Goal: Use online tool/utility: Utilize a website feature to perform a specific function

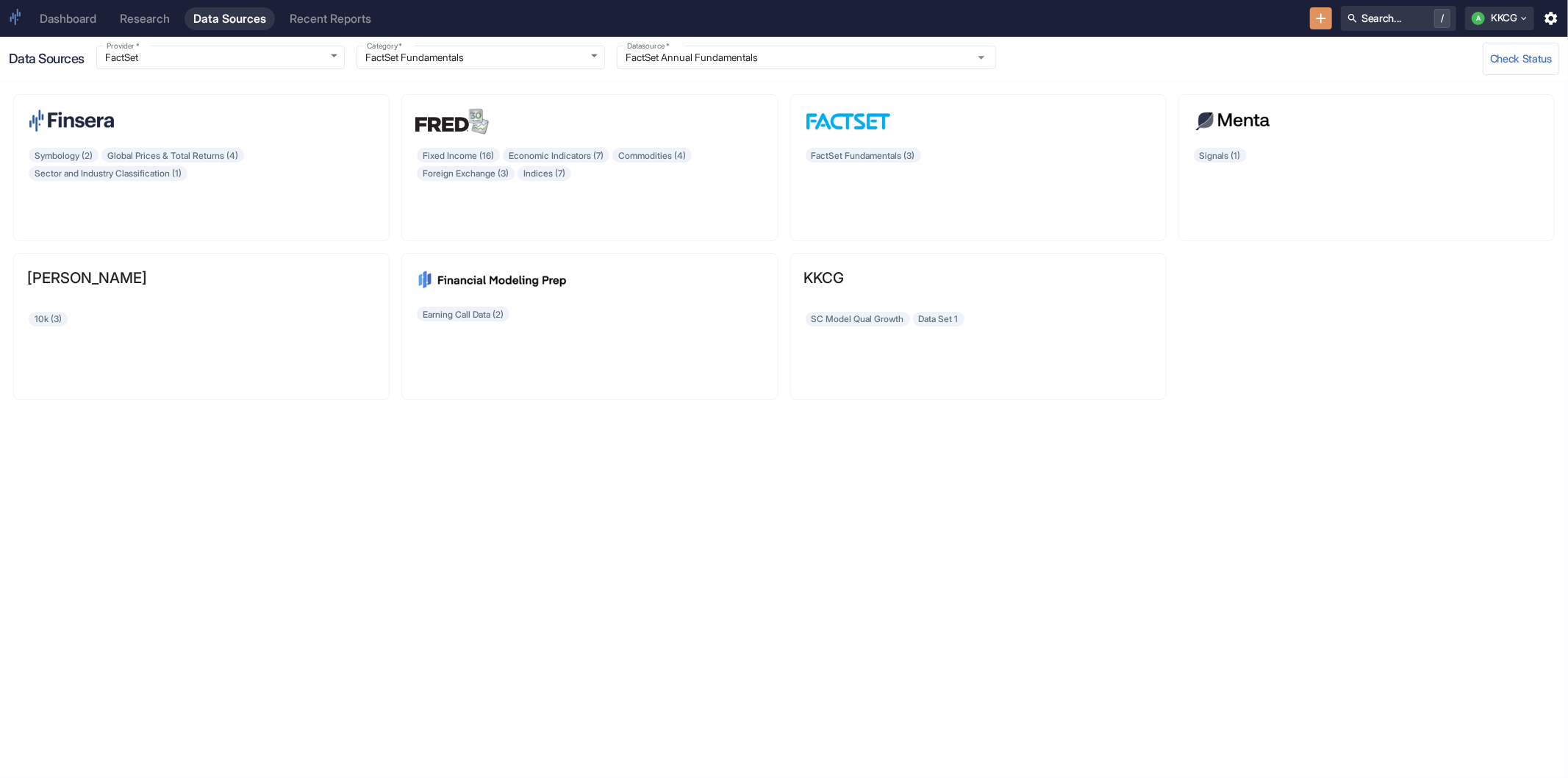
click at [60, 29] on link "Dashboard" at bounding box center [68, 19] width 74 height 23
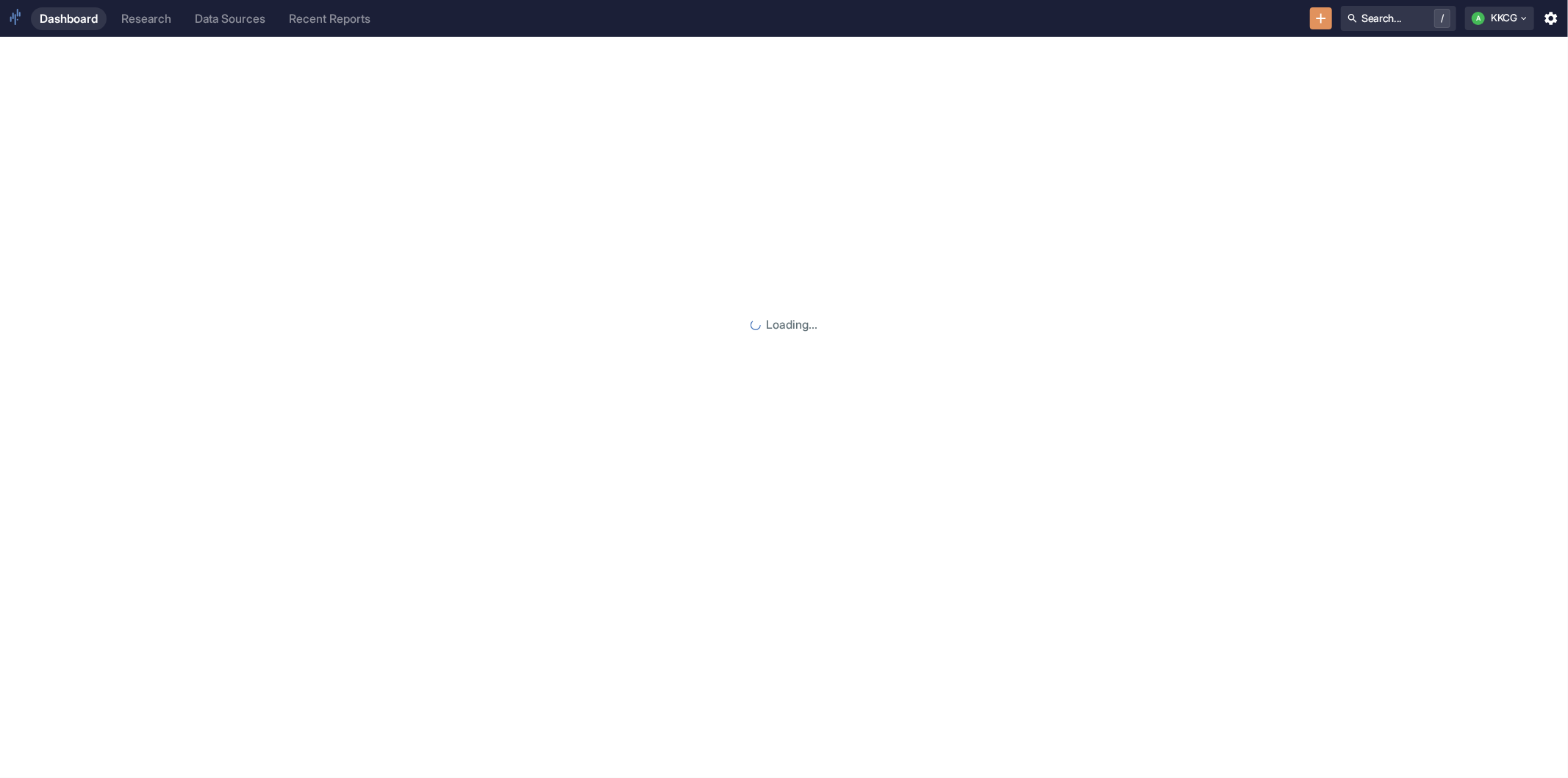
click at [125, 20] on div "Research" at bounding box center [146, 19] width 50 height 14
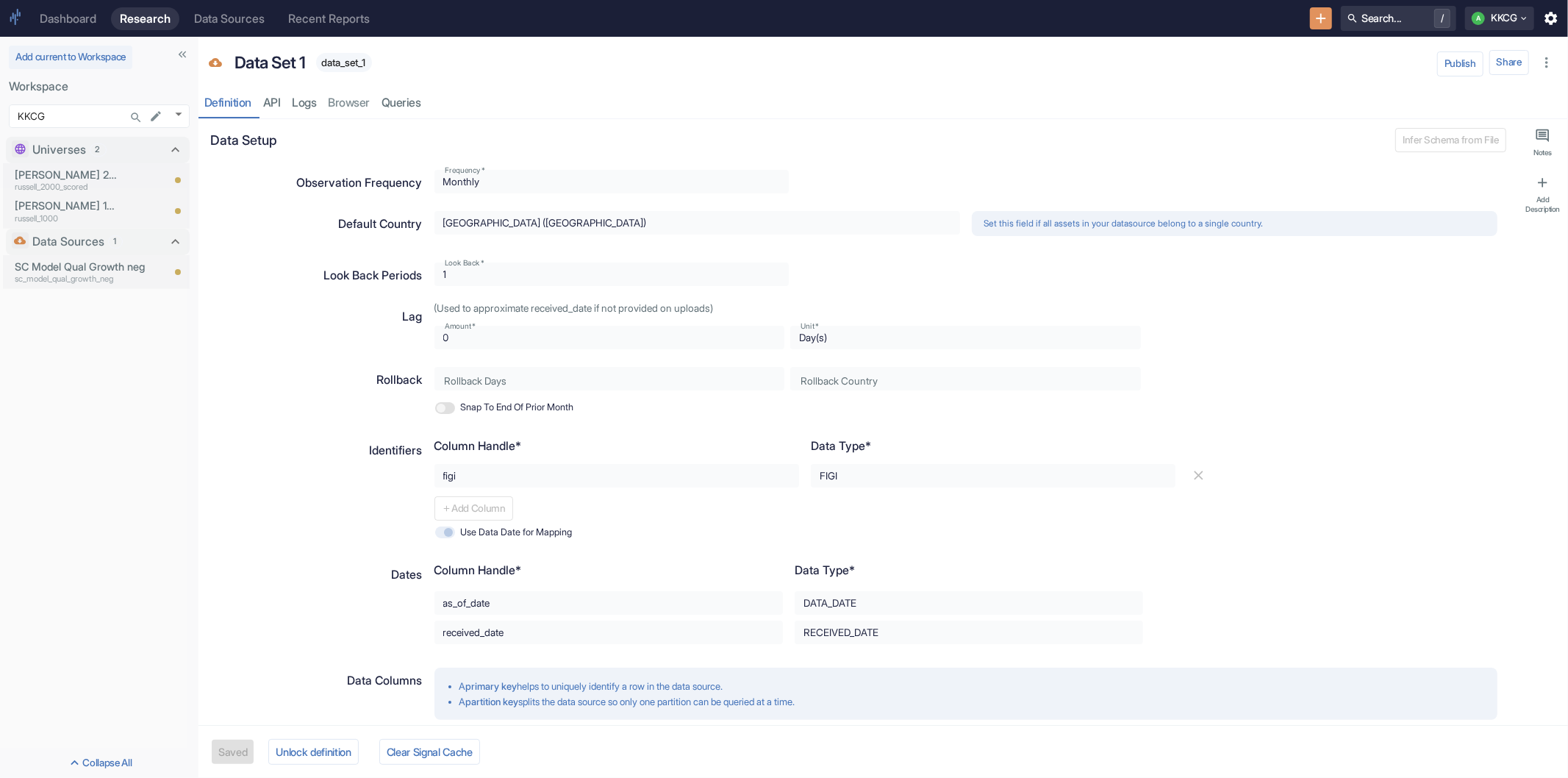
type textarea "x"
click at [59, 277] on p "sc_model_qual_growth_neg" at bounding box center [89, 279] width 147 height 13
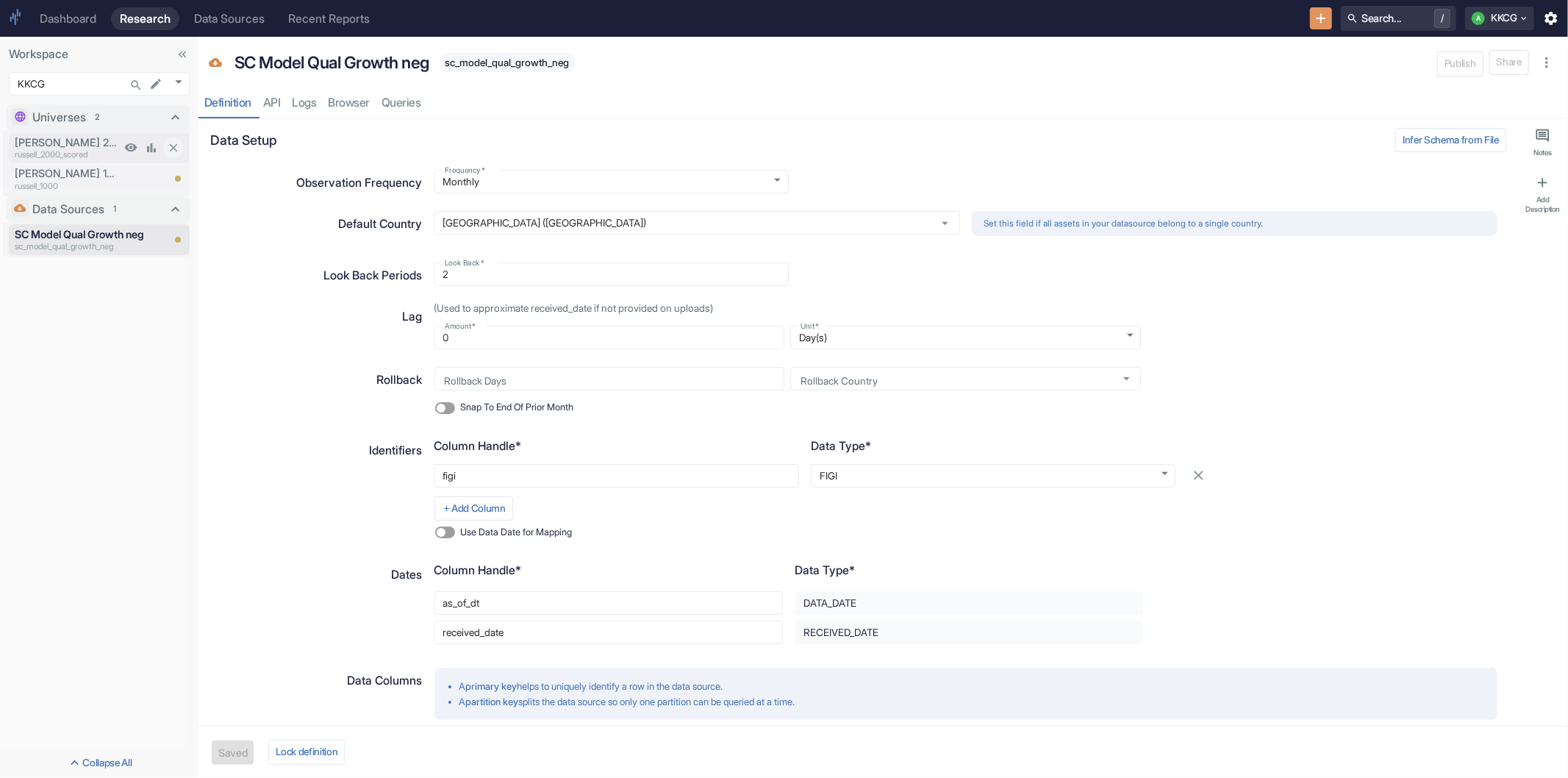
type textarea "x"
click at [81, 141] on p "Russell 2000 Scored" at bounding box center [68, 143] width 106 height 17
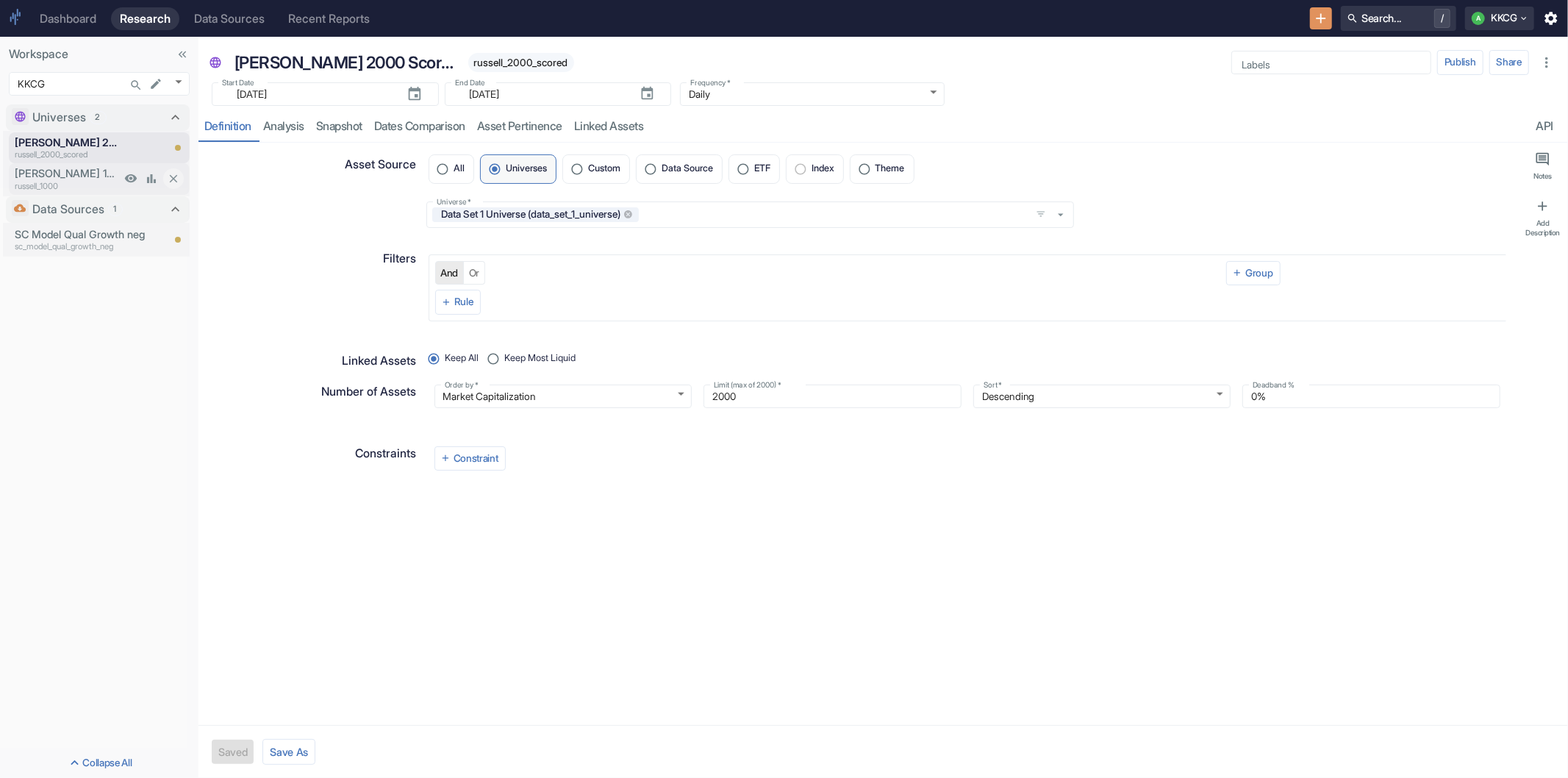
click at [77, 177] on p "Russell 1000" at bounding box center [68, 174] width 106 height 17
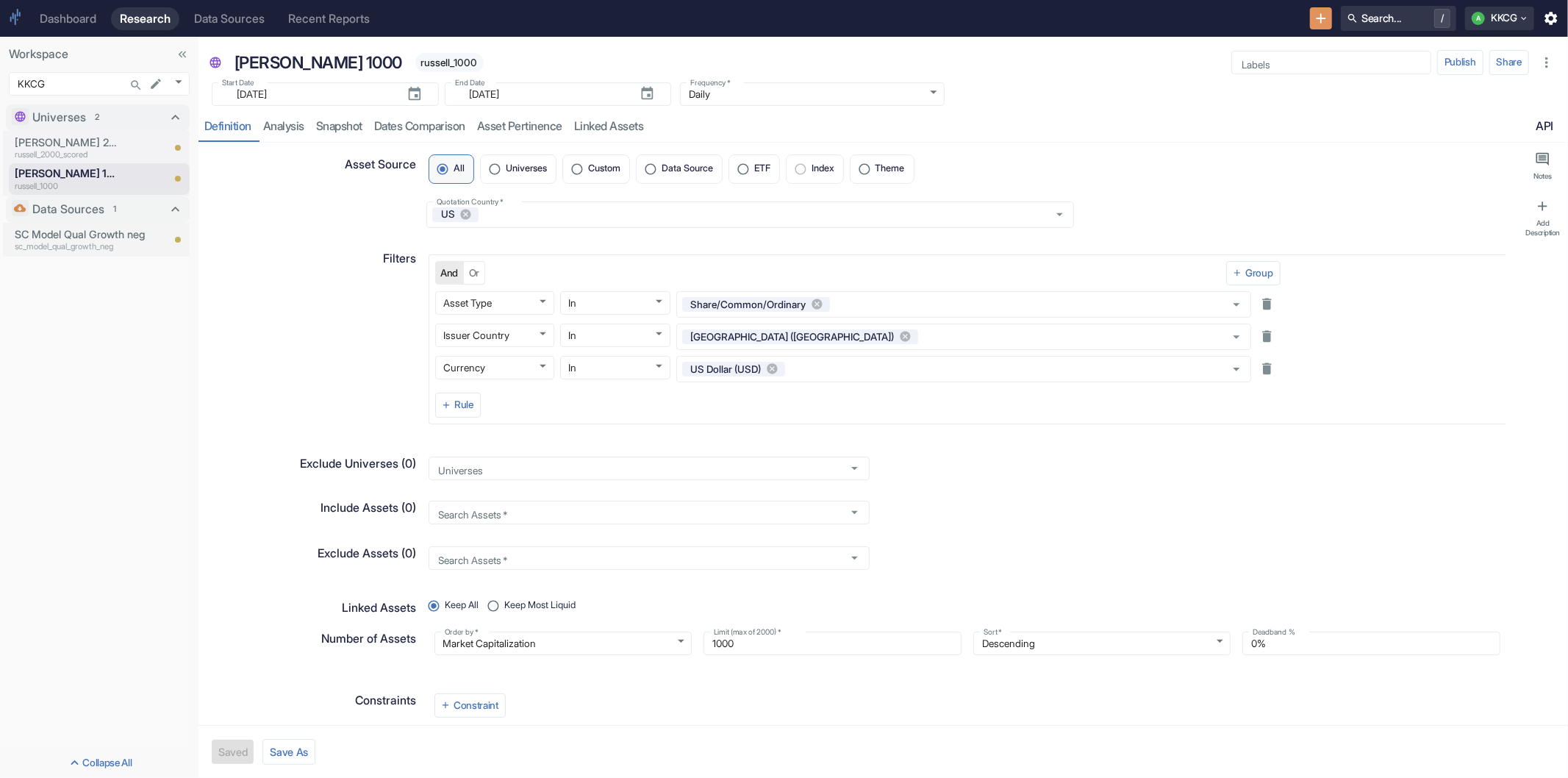
type textarea "x"
click at [82, 141] on p "Russell 2000 Scored" at bounding box center [68, 143] width 106 height 17
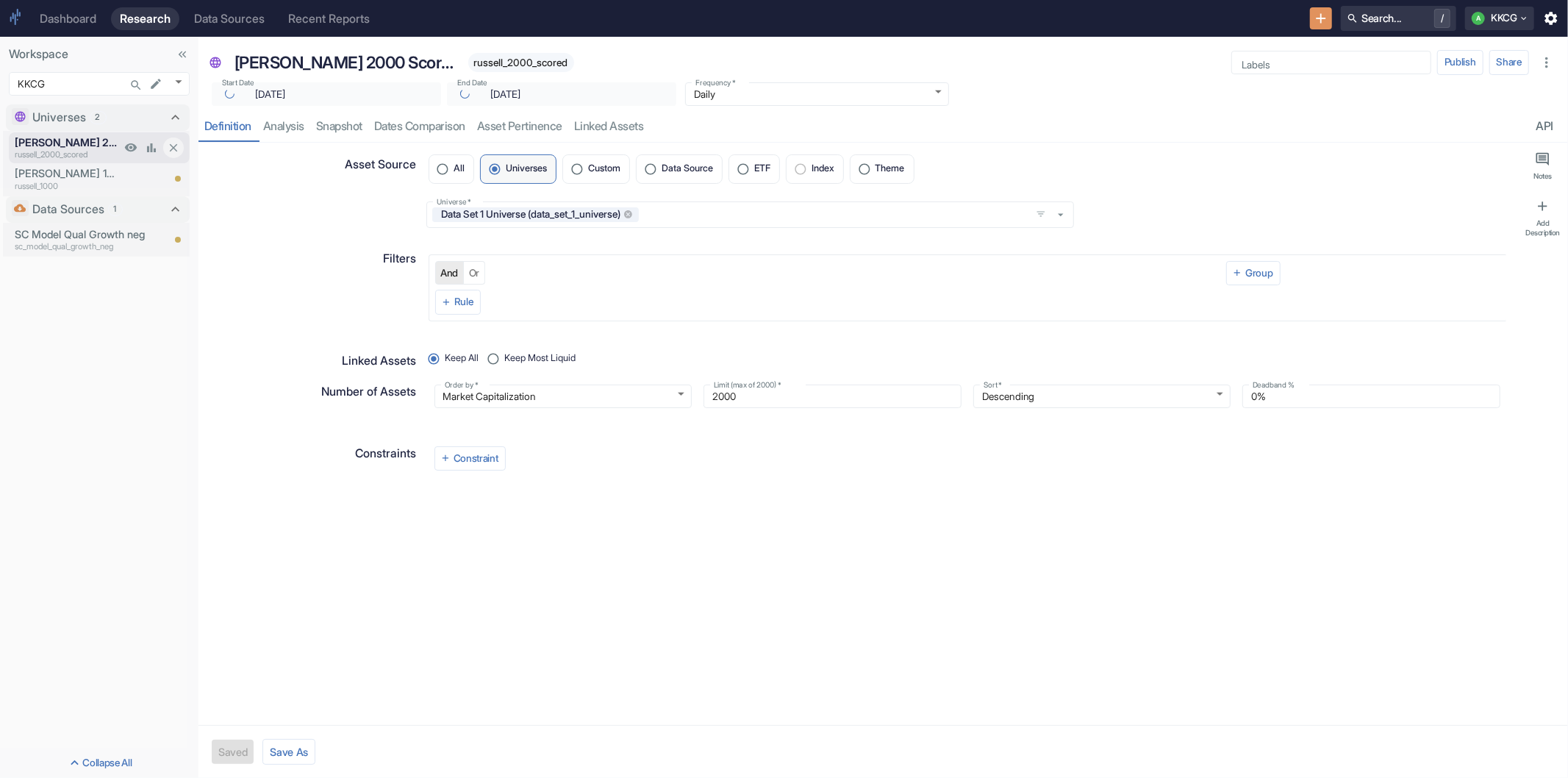
type textarea "x"
click at [80, 170] on p "Russell 1000" at bounding box center [68, 174] width 106 height 17
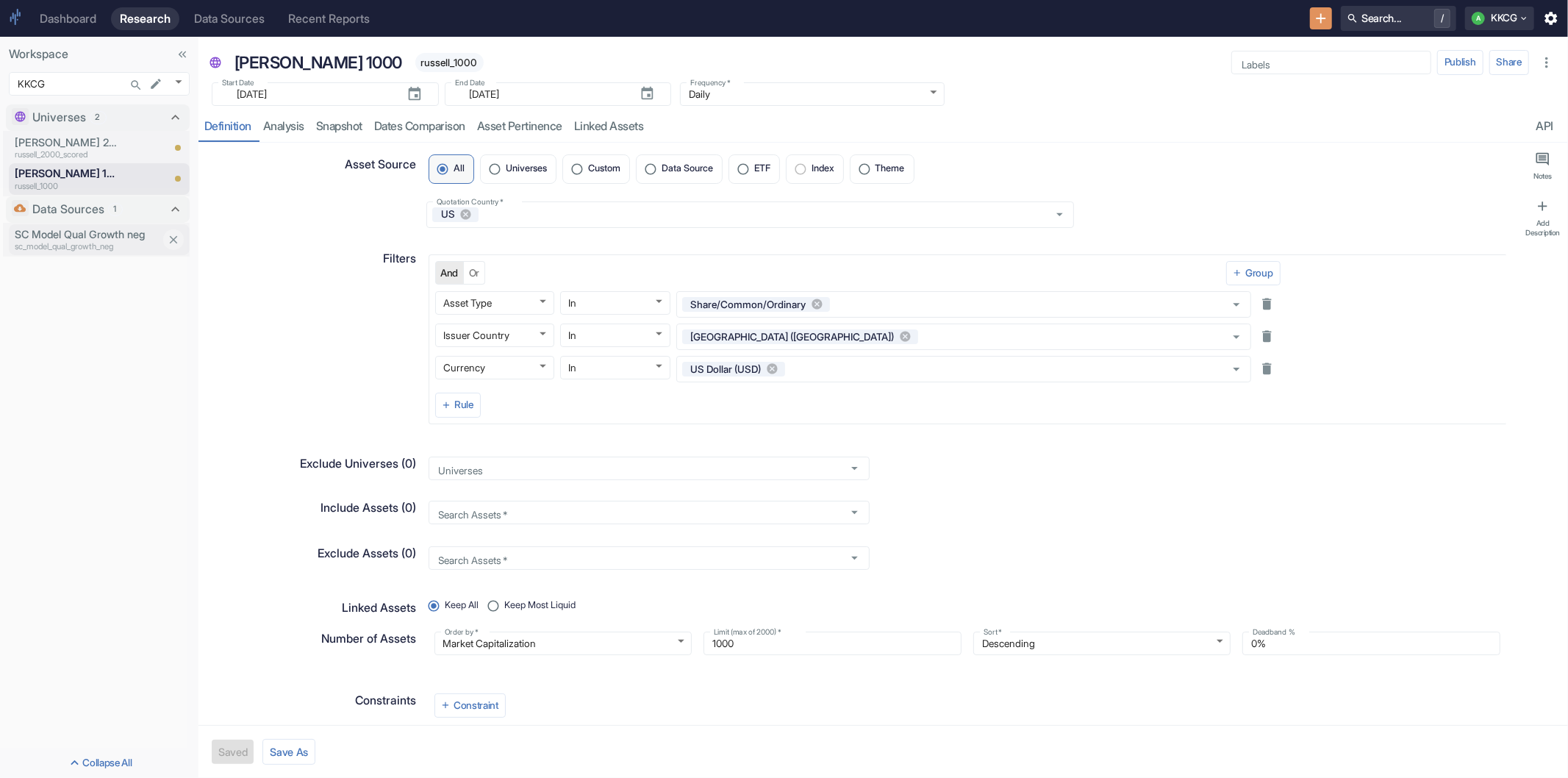
click at [74, 230] on p "SC Model Qual Growth neg" at bounding box center [89, 235] width 147 height 17
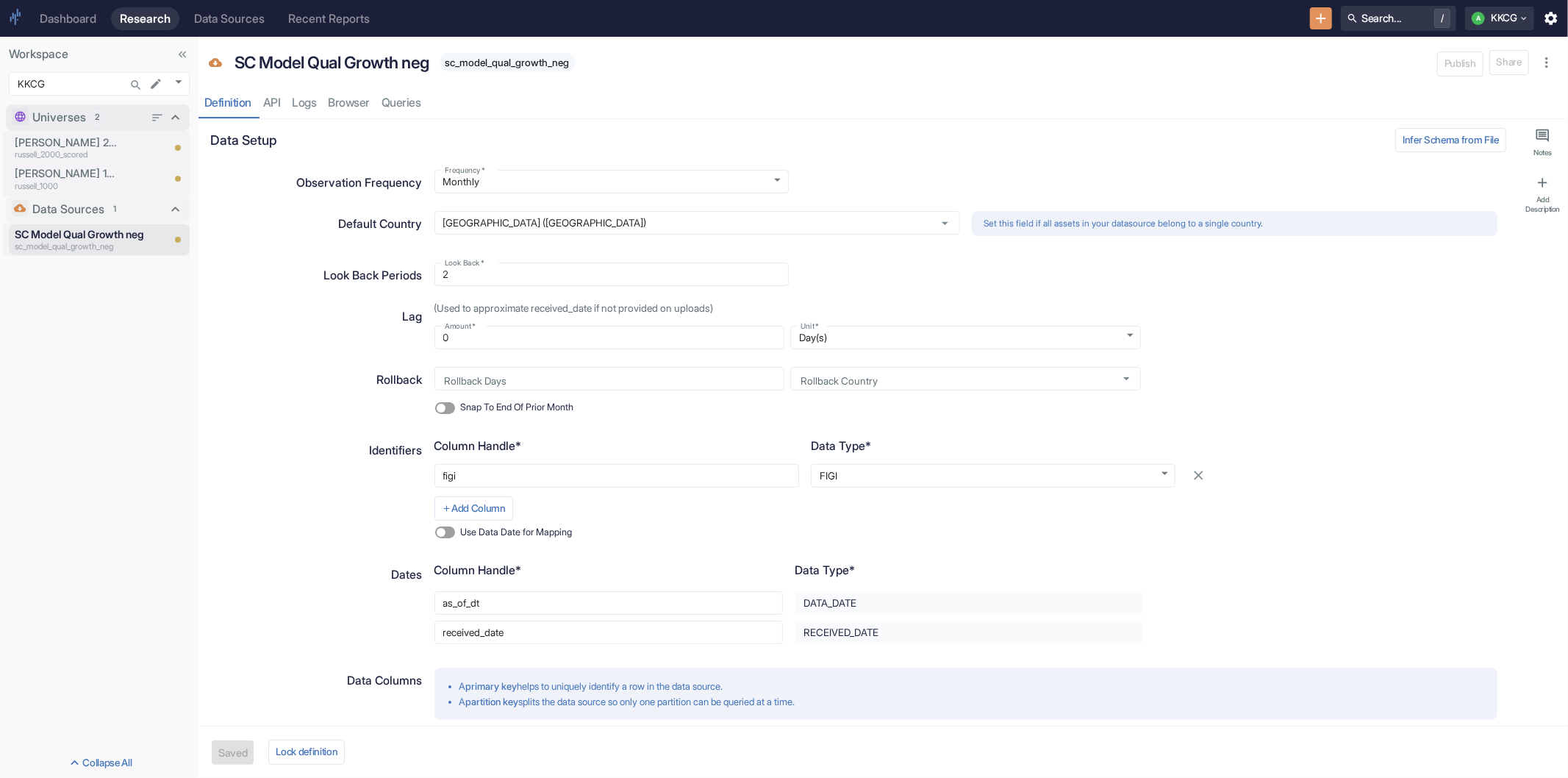
click at [94, 118] on span "2" at bounding box center [98, 117] width 16 height 13
click at [95, 118] on span "2" at bounding box center [98, 119] width 16 height 13
type textarea "x"
click at [86, 150] on p "russell_2000_scored" at bounding box center [68, 155] width 106 height 13
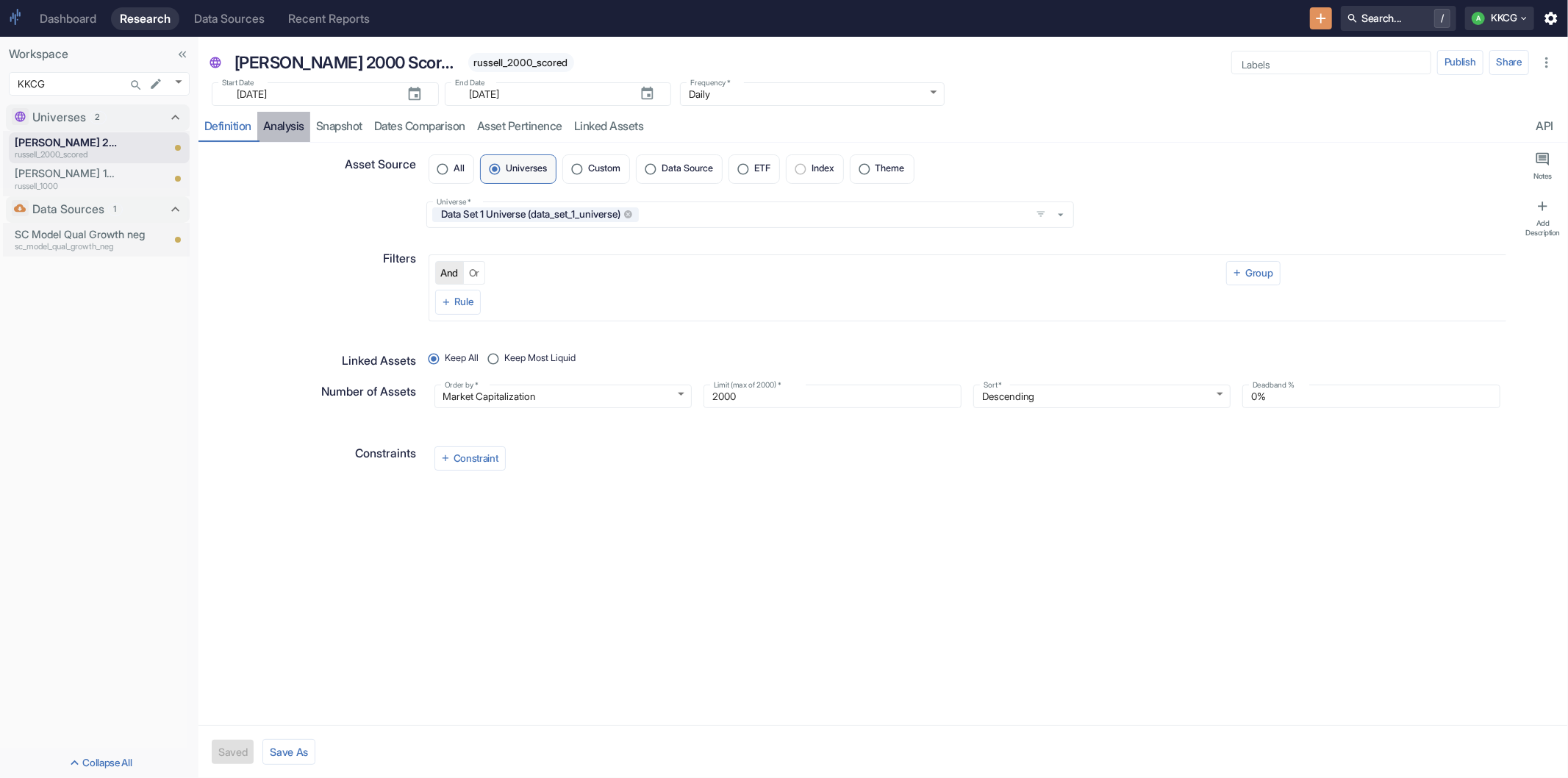
click at [287, 123] on link "analysis" at bounding box center [283, 127] width 53 height 30
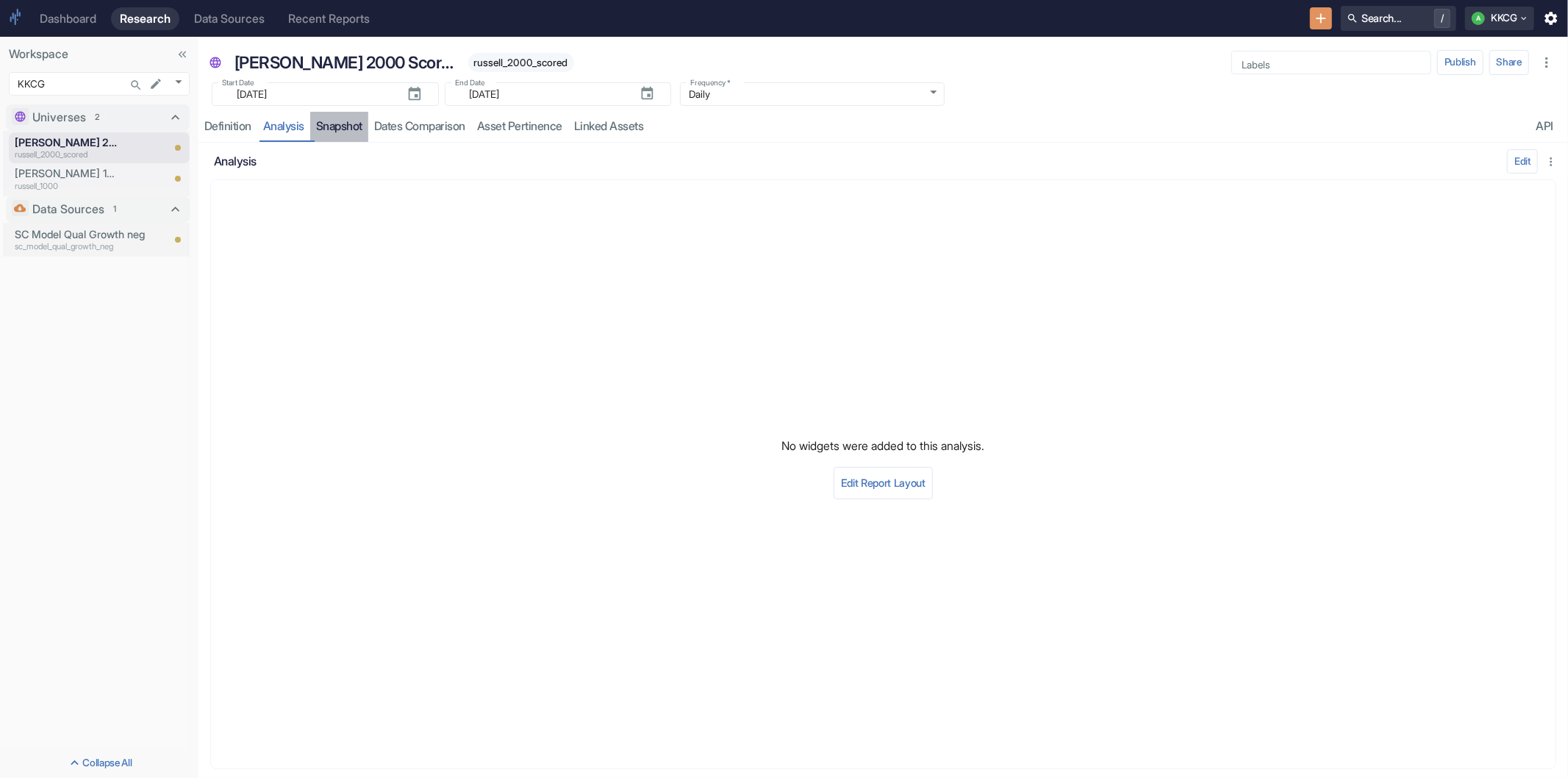
click at [352, 127] on link "Snapshot" at bounding box center [339, 127] width 58 height 30
click at [422, 127] on link "Dates Comparison" at bounding box center [419, 127] width 103 height 30
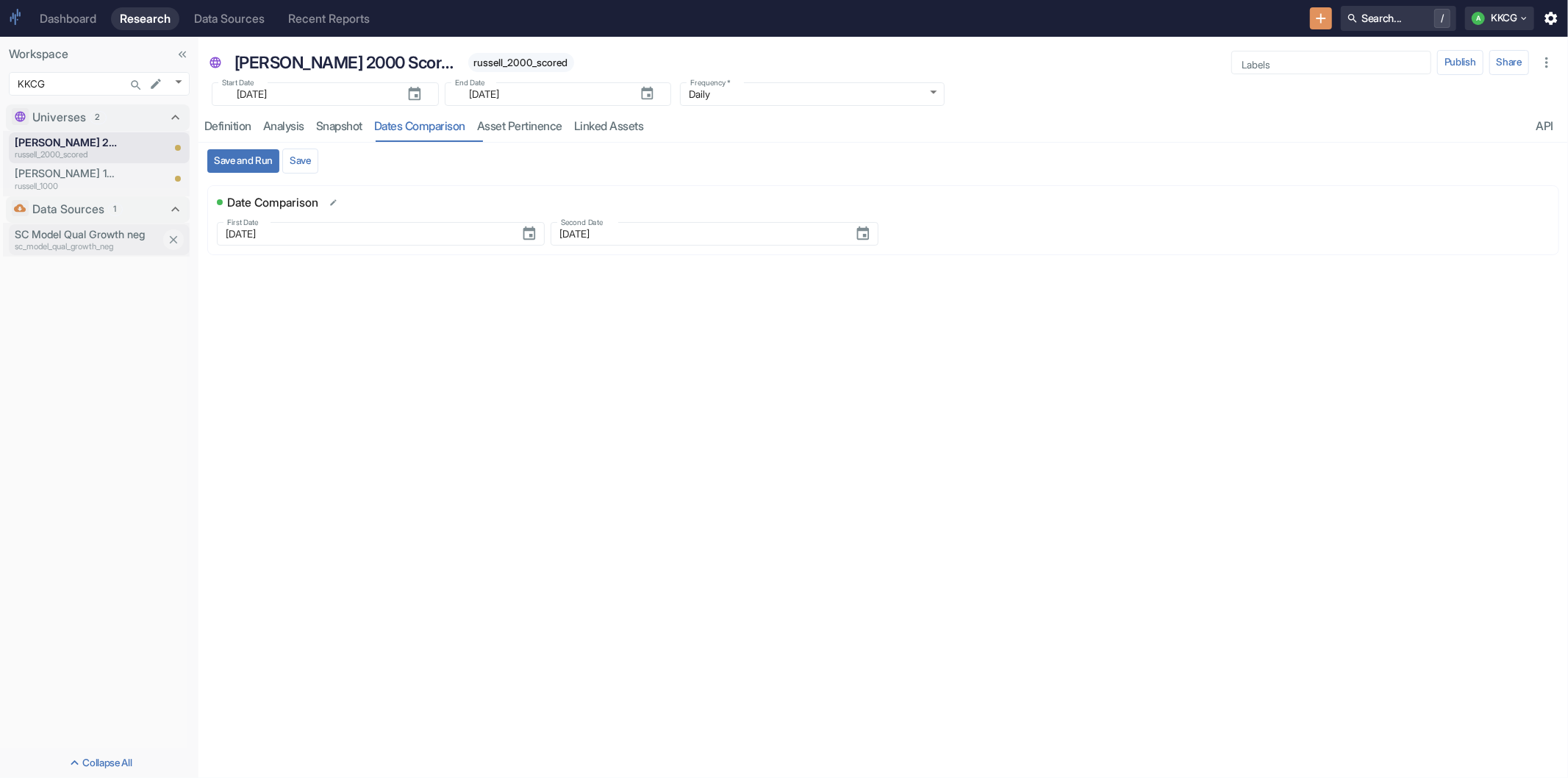
click at [104, 237] on p "SC Model Qual Growth neg" at bounding box center [89, 235] width 147 height 17
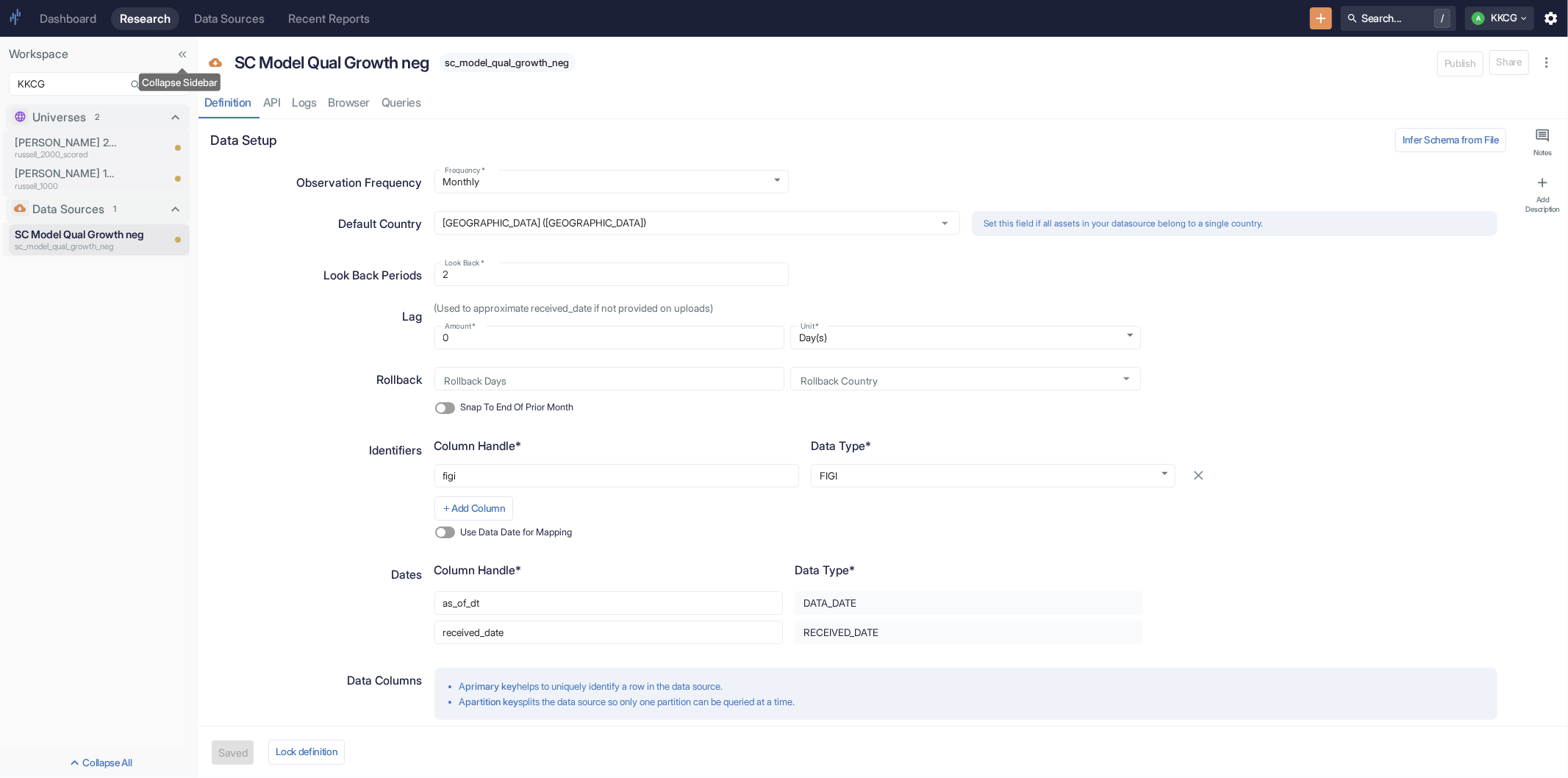
type textarea "x"
click at [129, 81] on icon "Search..." at bounding box center [136, 86] width 14 height 14
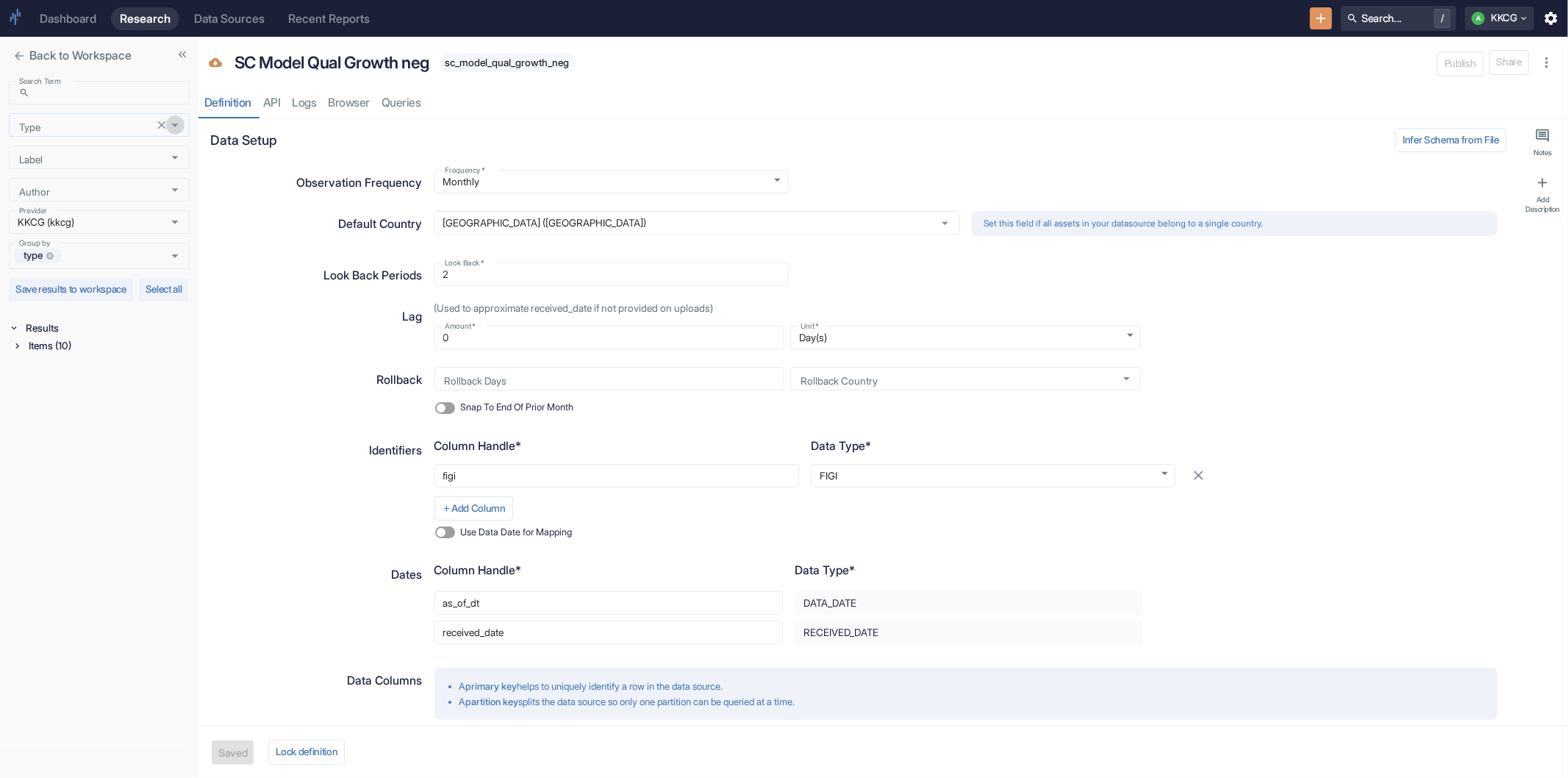
click at [174, 126] on icon "Open" at bounding box center [175, 126] width 17 height 17
click at [92, 179] on li "Signal" at bounding box center [99, 177] width 181 height 23
type input "Signal"
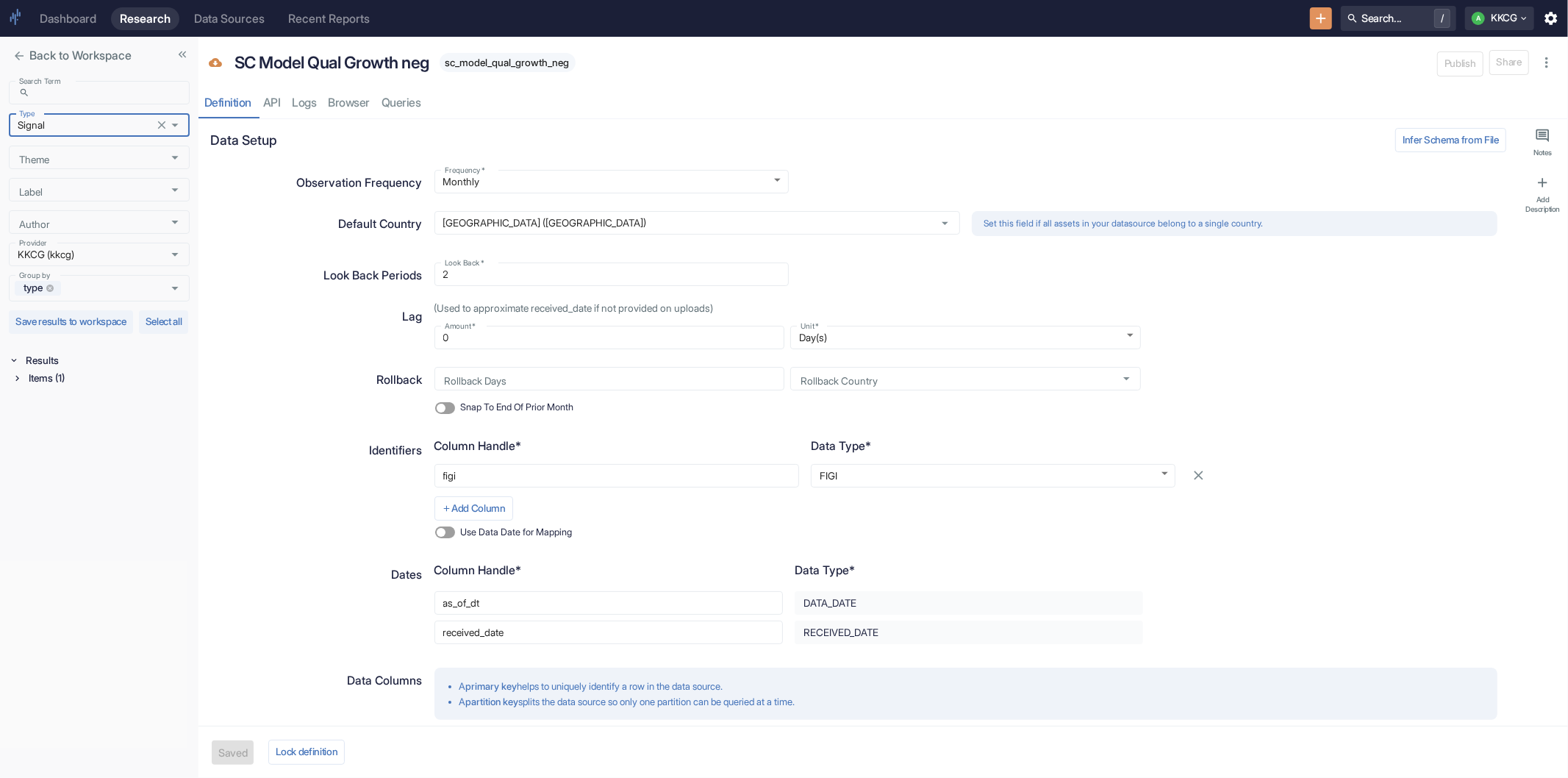
click at [9, 401] on div "Search Term ​ Search Term Type Signal Type Theme Theme Label Label Author Autho…" at bounding box center [99, 426] width 198 height 703
click at [10, 390] on li "Results Items (1)" at bounding box center [99, 371] width 181 height 39
click at [13, 383] on icon at bounding box center [17, 378] width 11 height 11
click at [34, 405] on div "Signal / Alpha Model (1)" at bounding box center [109, 396] width 161 height 17
click at [39, 435] on div "Test test" at bounding box center [97, 422] width 125 height 31
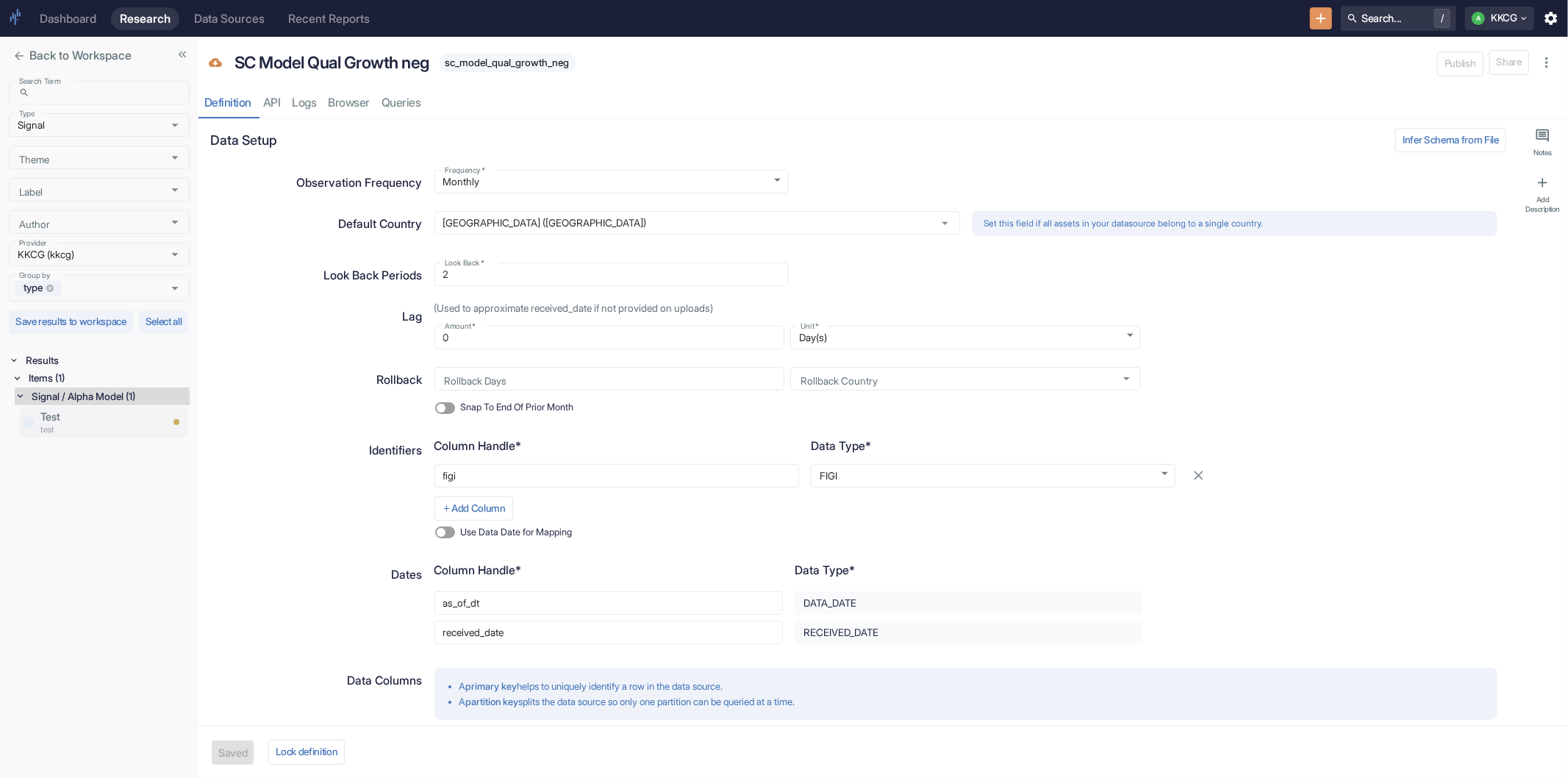
click at [65, 425] on p "Test" at bounding box center [100, 417] width 119 height 17
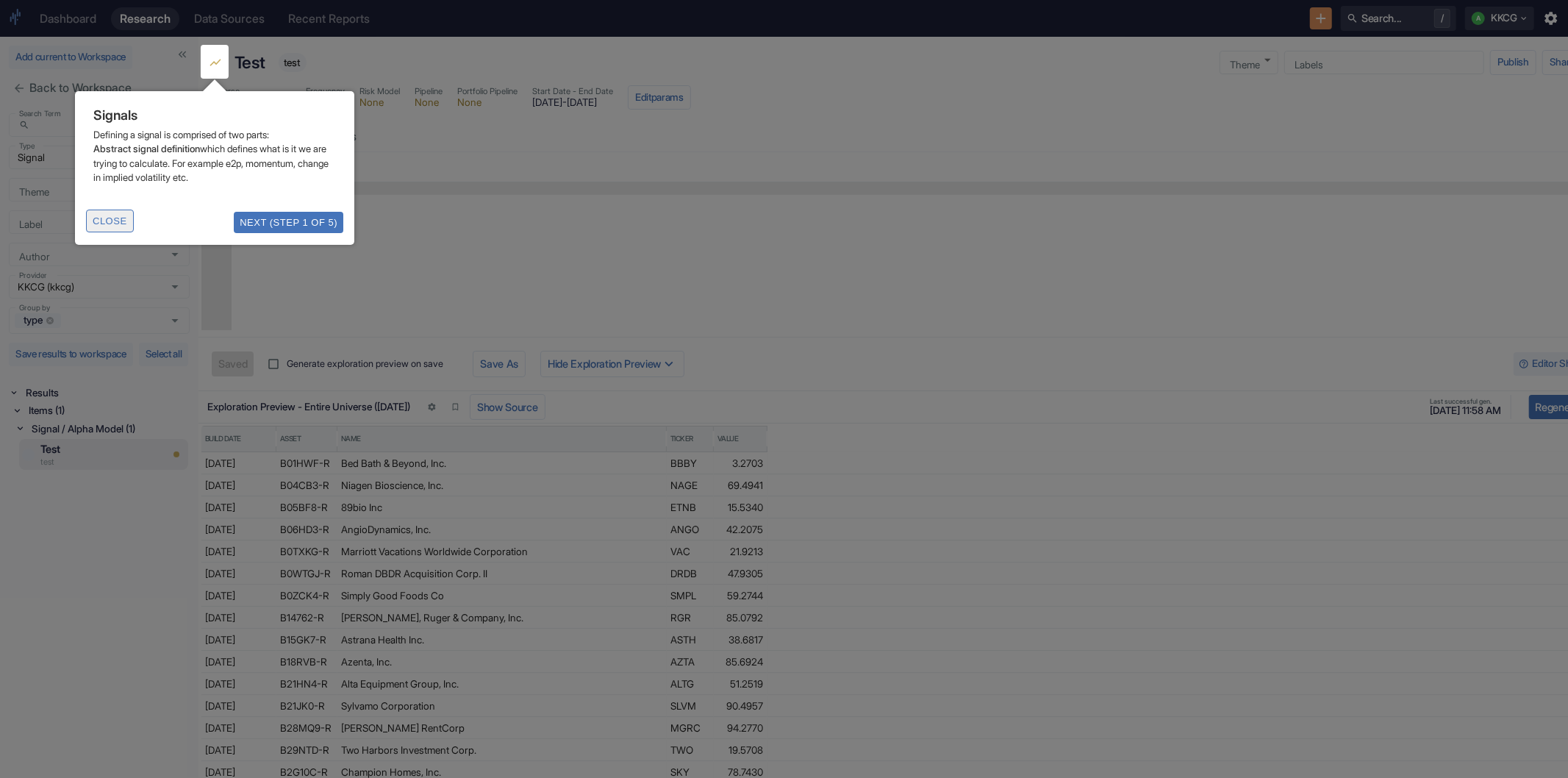
click at [114, 219] on button "Close" at bounding box center [110, 221] width 48 height 23
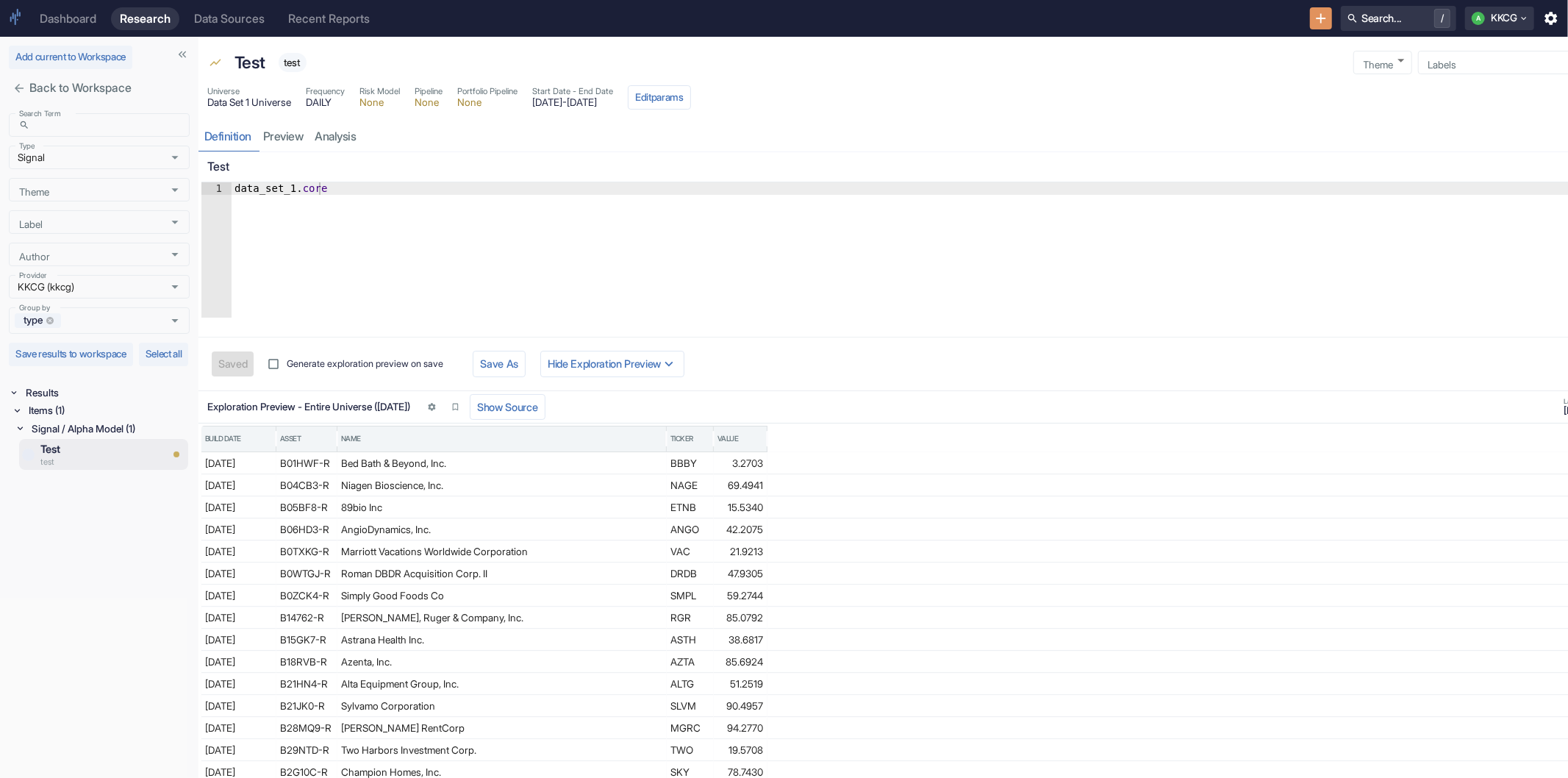
drag, startPoint x: 549, startPoint y: 322, endPoint x: 550, endPoint y: 257, distance: 65.0
drag, startPoint x: 527, startPoint y: 325, endPoint x: 534, endPoint y: 268, distance: 57.4
click at [534, 268] on div "Test 1 data_set_1 . core XXXXXXXXXXXXXXXXXXXXXXXXXXXXXXXXXXXXXXXXXXXXXXXXXXXXXX…" at bounding box center [976, 465] width 1556 height 625
drag, startPoint x: 545, startPoint y: 323, endPoint x: 545, endPoint y: 273, distance: 50.0
type textarea "x"
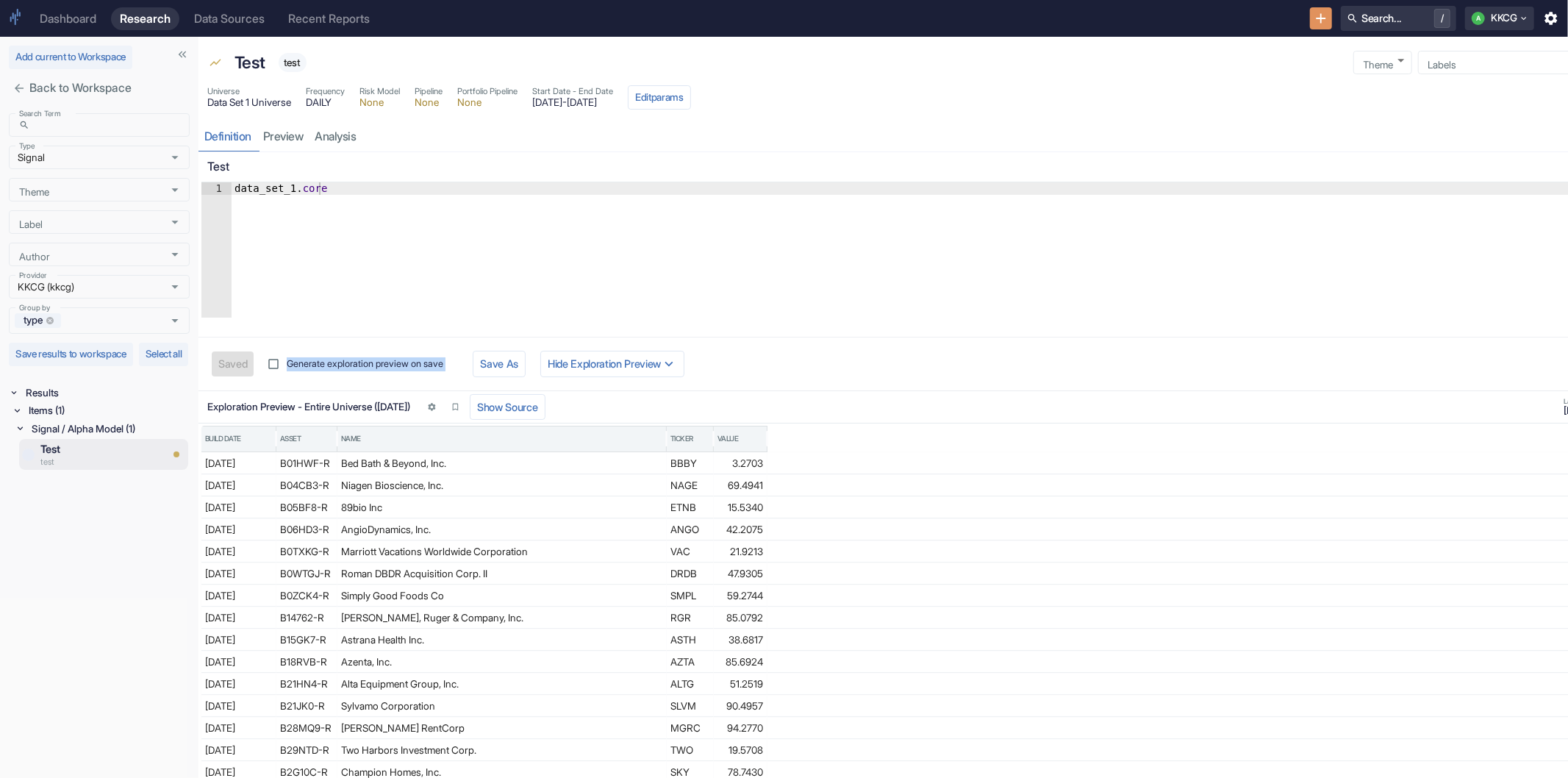
type textarea "data_set_1.core"
click at [589, 273] on div "data_set_1 . core" at bounding box center [966, 262] width 1470 height 160
click at [332, 135] on link "analysis" at bounding box center [336, 136] width 53 height 30
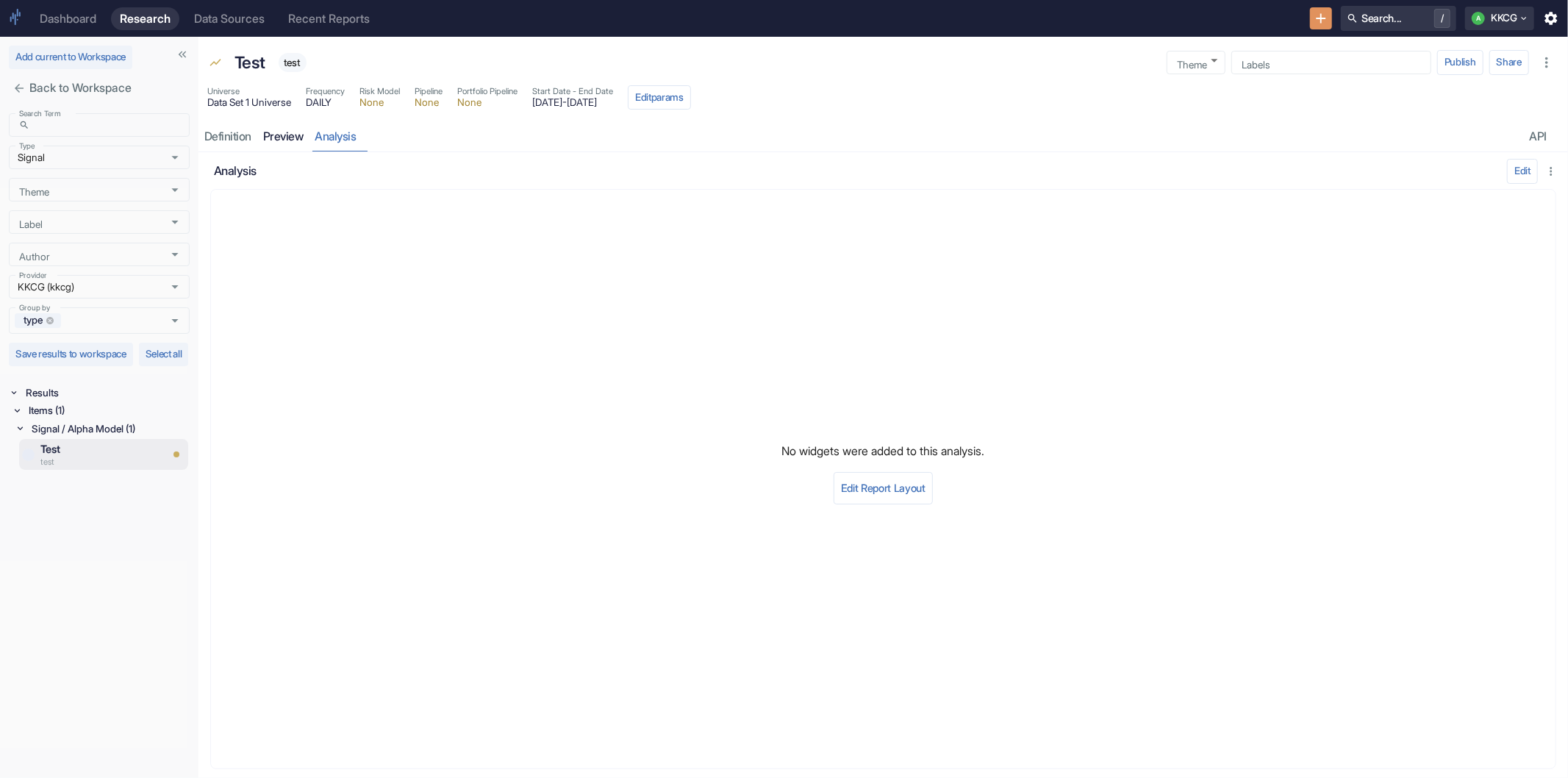
click at [275, 135] on link "preview" at bounding box center [282, 136] width 52 height 30
click at [883, 494] on button "Edit Report Layout" at bounding box center [883, 501] width 99 height 32
click at [435, 169] on input "Add Widget" at bounding box center [393, 171] width 220 height 14
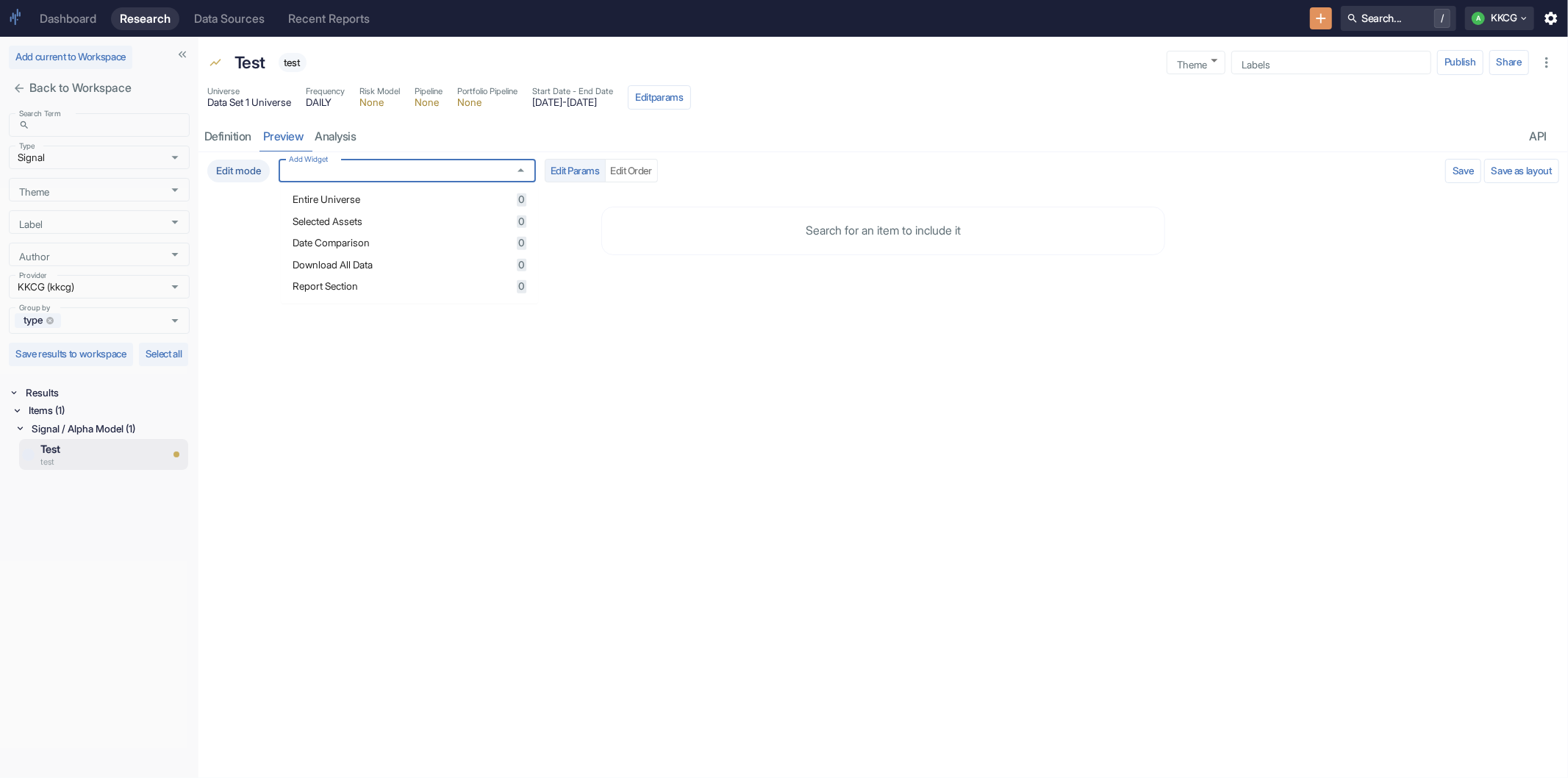
click at [426, 187] on ul "Entire Universe 0 Selected Assets 0 Date Comparison 0 Download All Data 0 Repor…" at bounding box center [409, 244] width 257 height 120
click at [422, 196] on span "Entire Universe" at bounding box center [402, 200] width 219 height 11
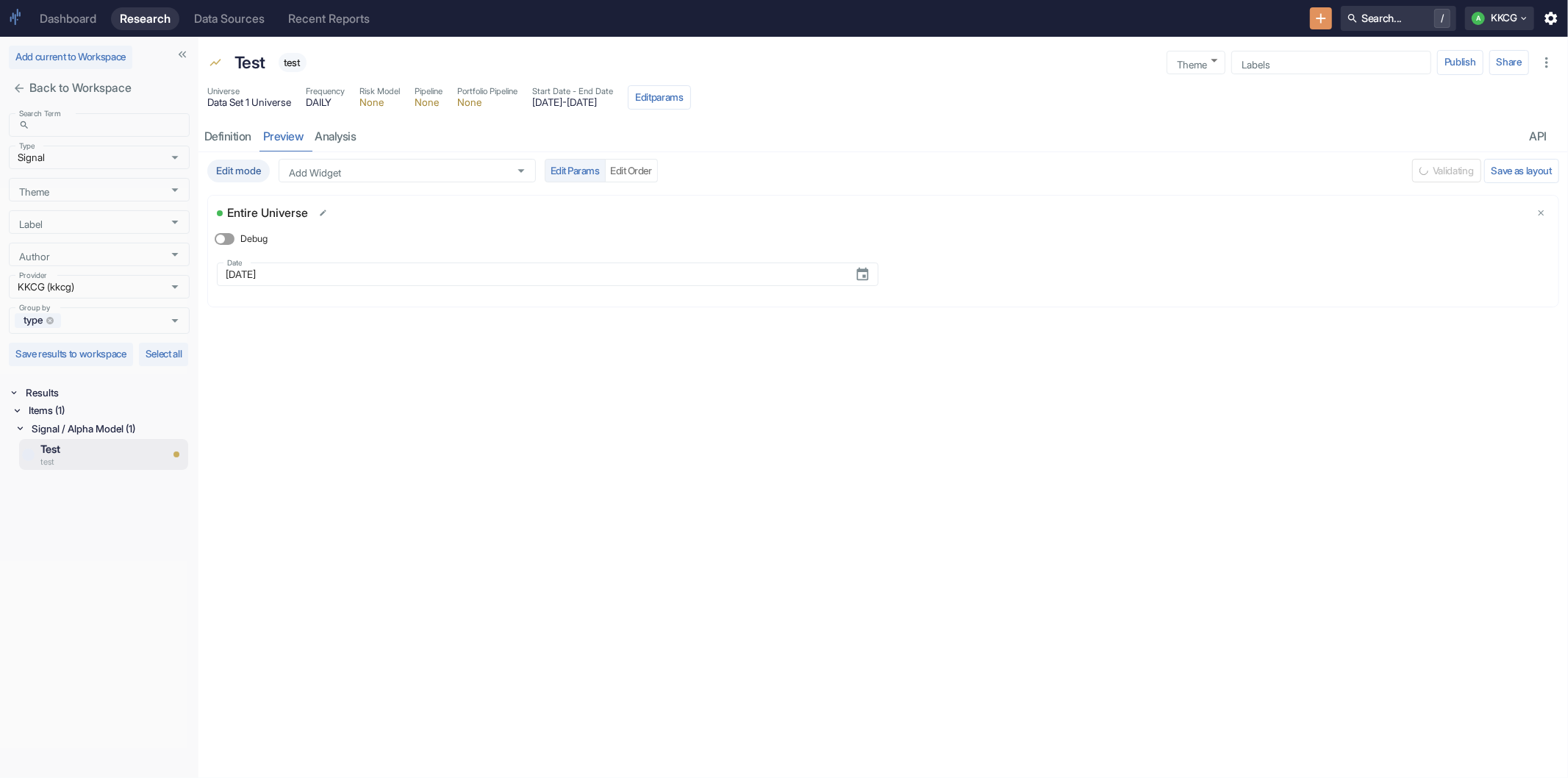
click at [813, 159] on div "Edit mode Add Widget Add Widget Edit Params Edit Order" at bounding box center [807, 170] width 1199 height 23
click at [1387, 182] on button "Save and Run" at bounding box center [1406, 170] width 72 height 23
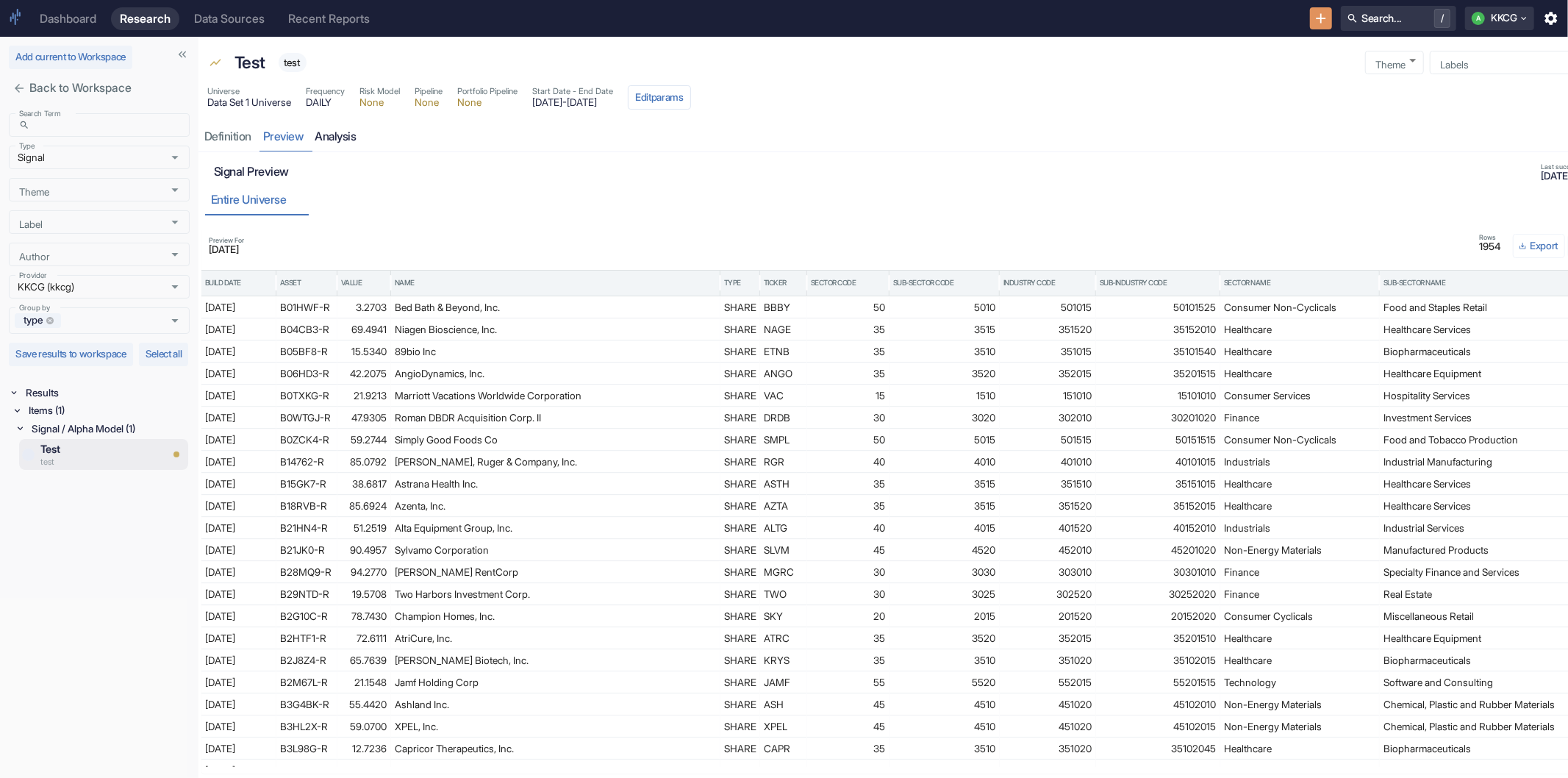
click at [343, 141] on link "analysis" at bounding box center [336, 136] width 53 height 30
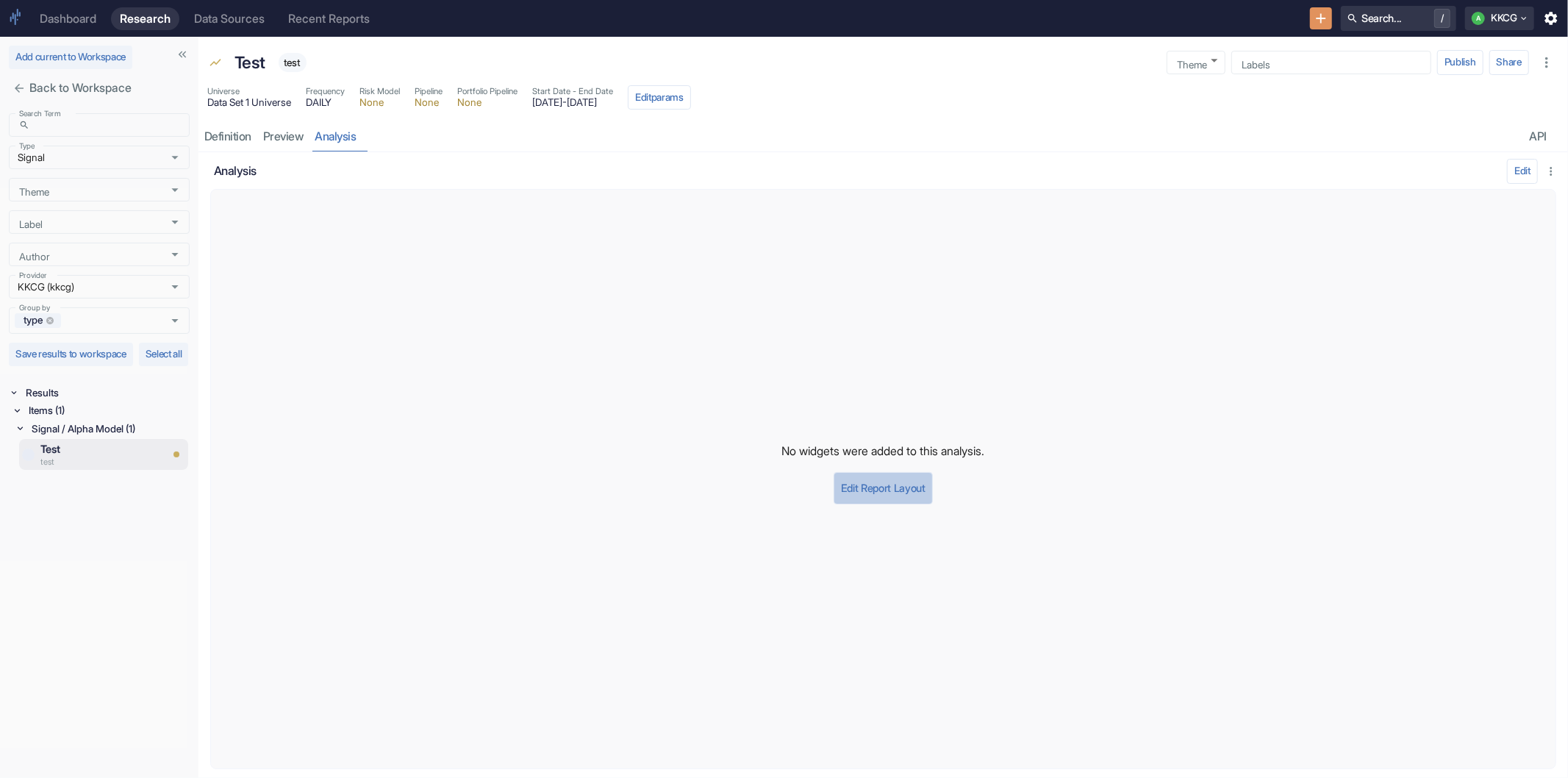
click at [894, 490] on button "Edit Report Layout" at bounding box center [883, 488] width 99 height 32
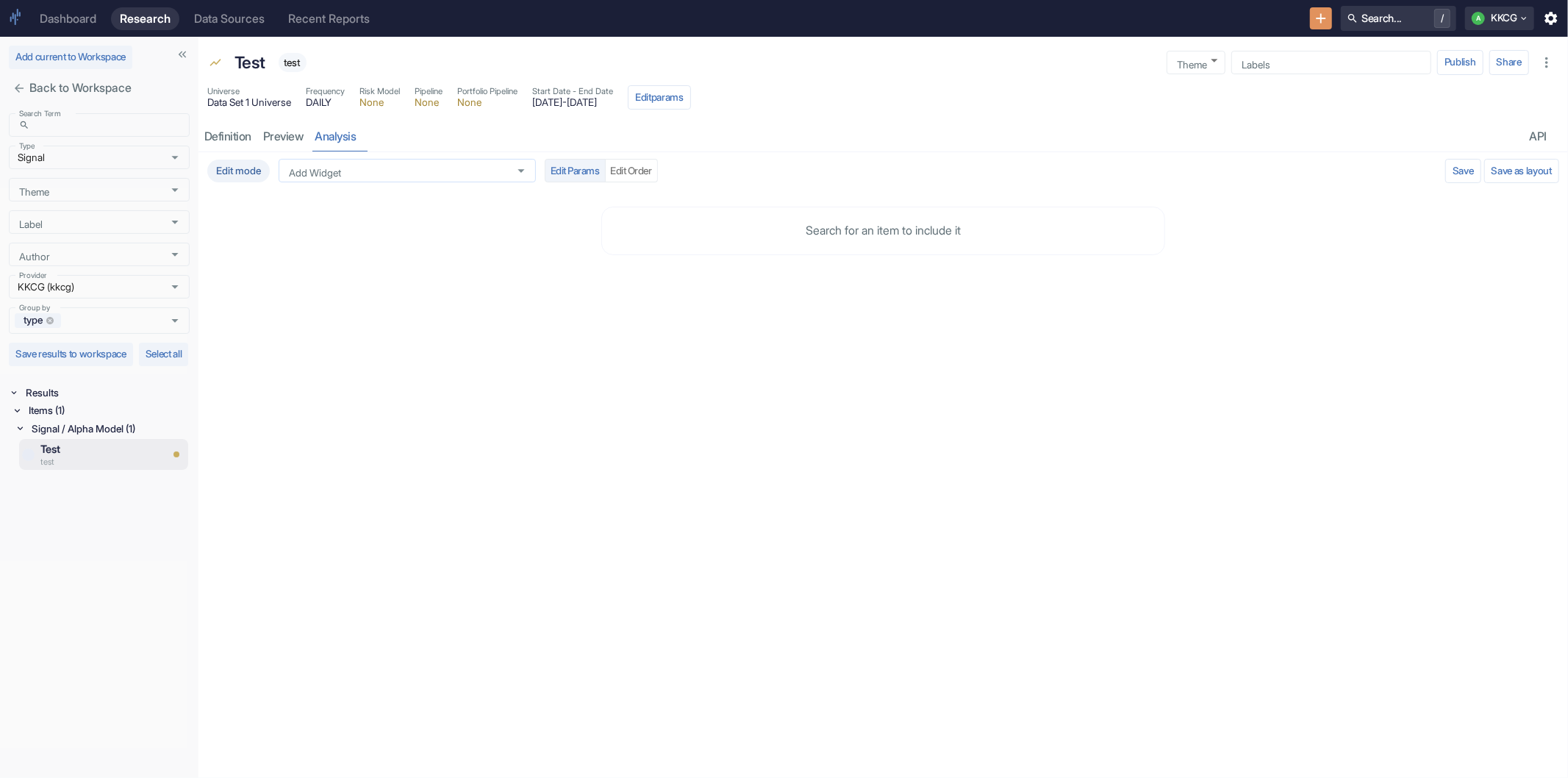
click at [406, 179] on div "Add Widget" at bounding box center [407, 170] width 257 height 23
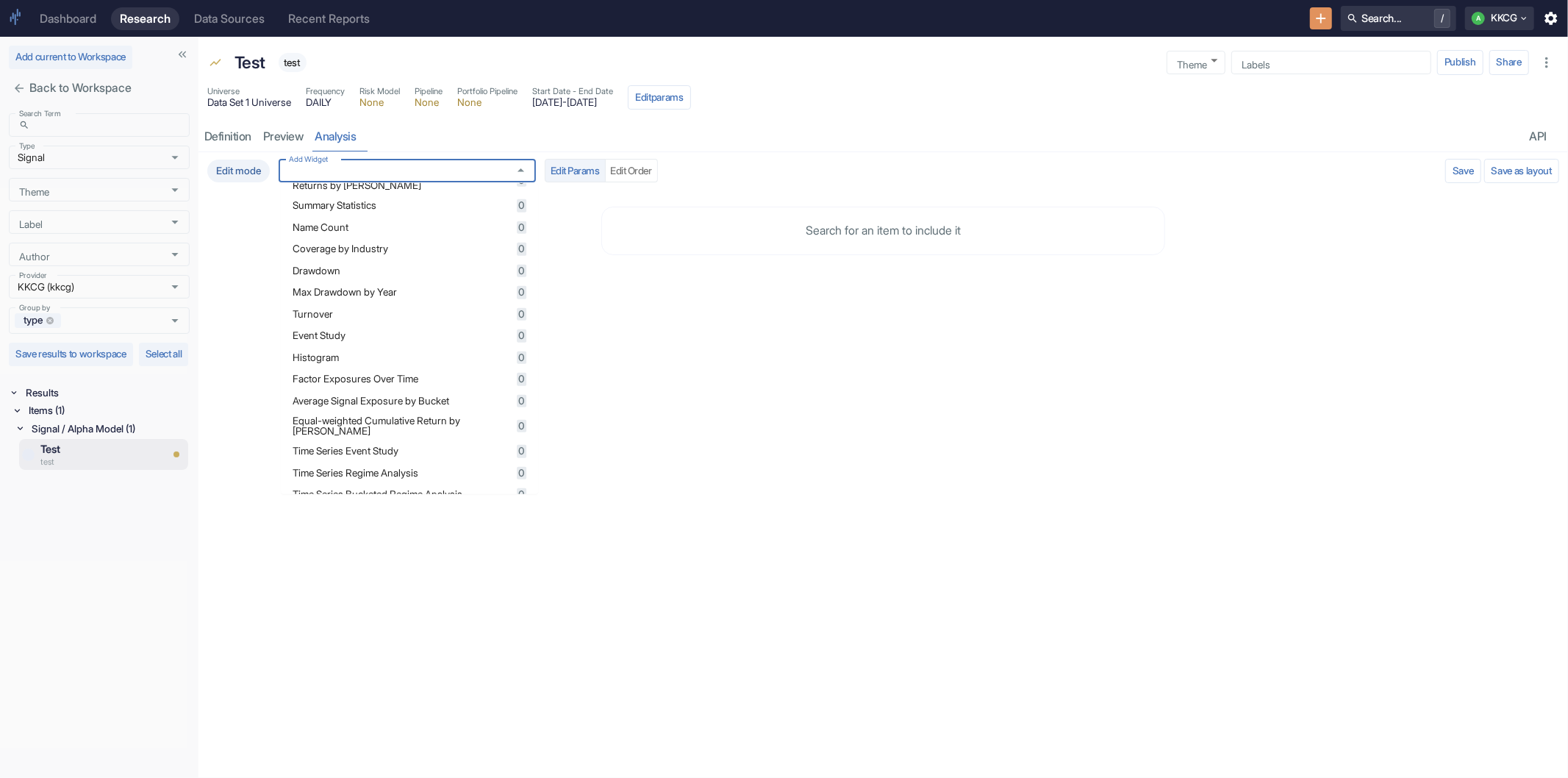
scroll to position [296, 0]
click at [391, 262] on span "Name Count" at bounding box center [402, 257] width 219 height 11
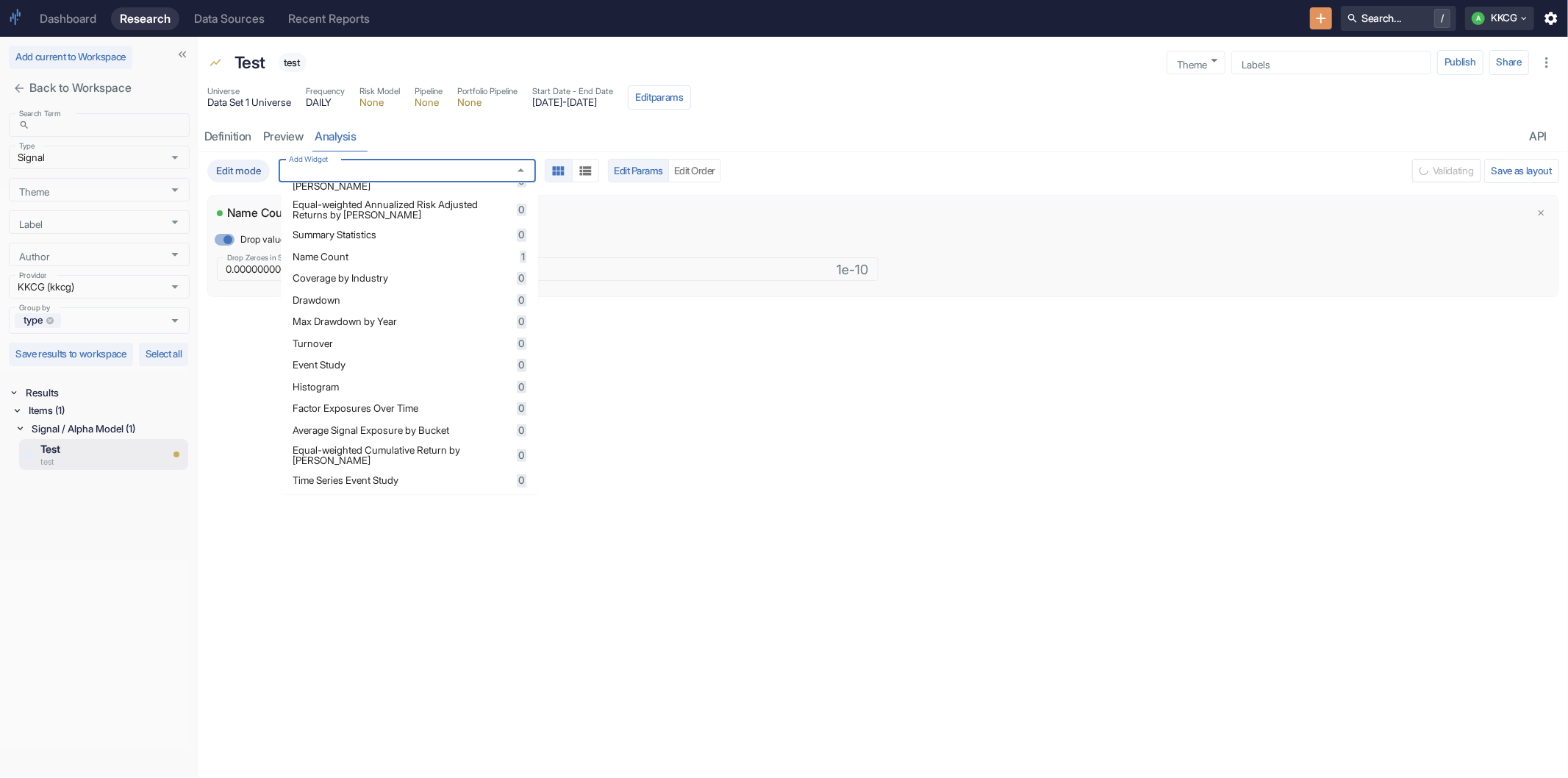
click at [872, 201] on div "Name Count Drop values under threshold Drop Zeroes in Signal Portfolio 0.000000…" at bounding box center [883, 246] width 1350 height 101
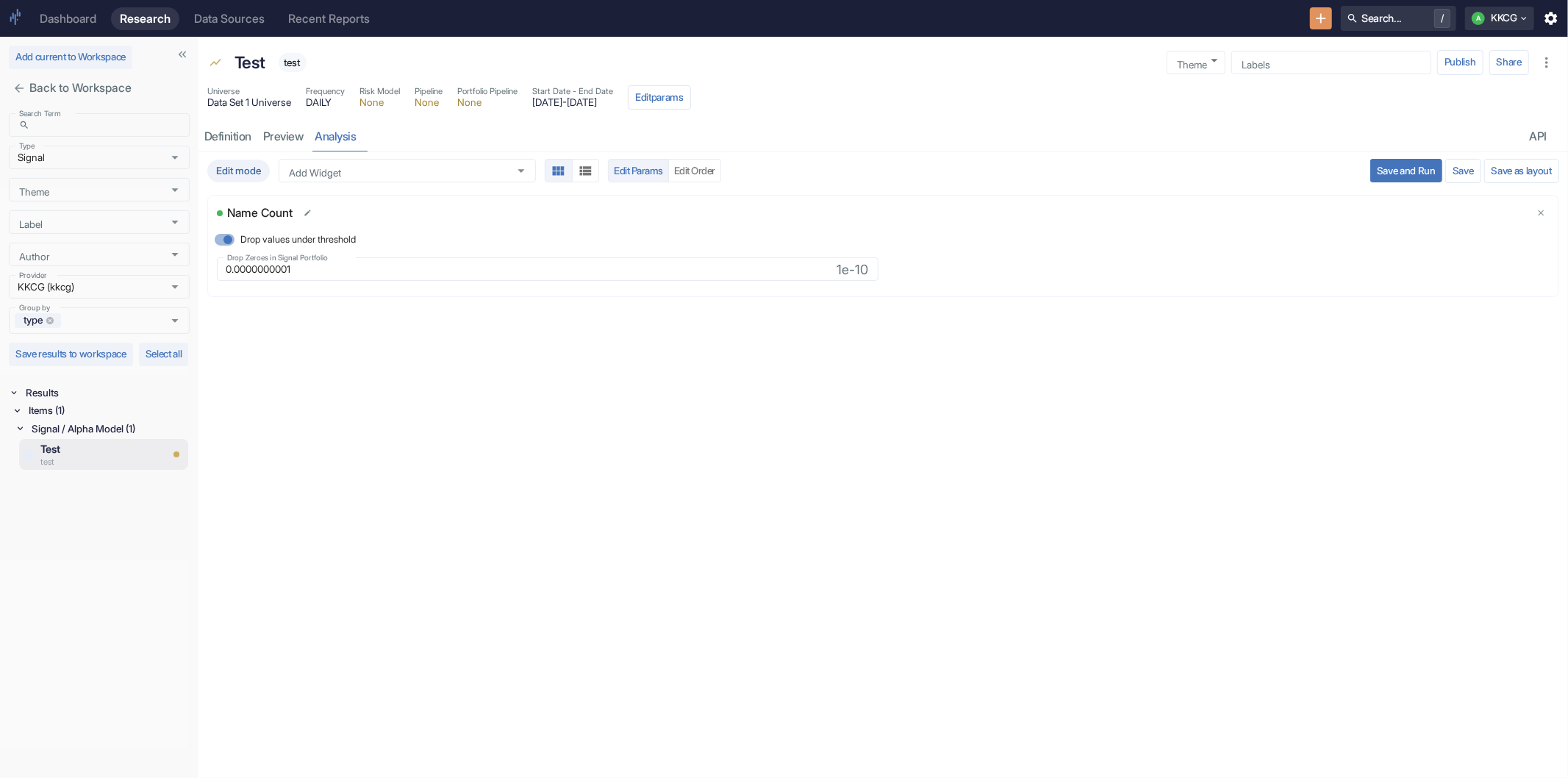
click at [1397, 165] on button "Save and Run" at bounding box center [1406, 170] width 72 height 23
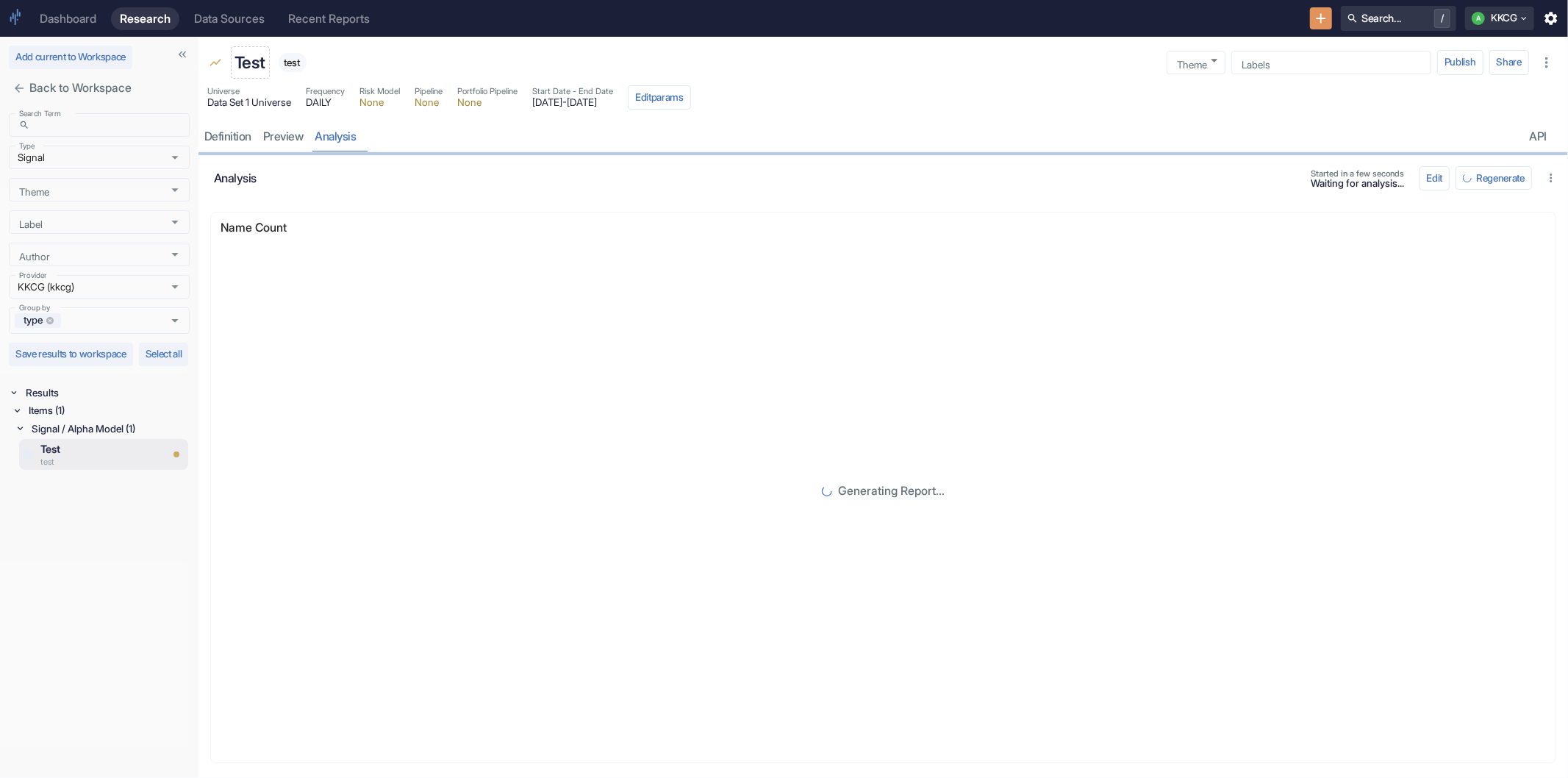
click at [247, 68] on p "Test" at bounding box center [249, 62] width 31 height 25
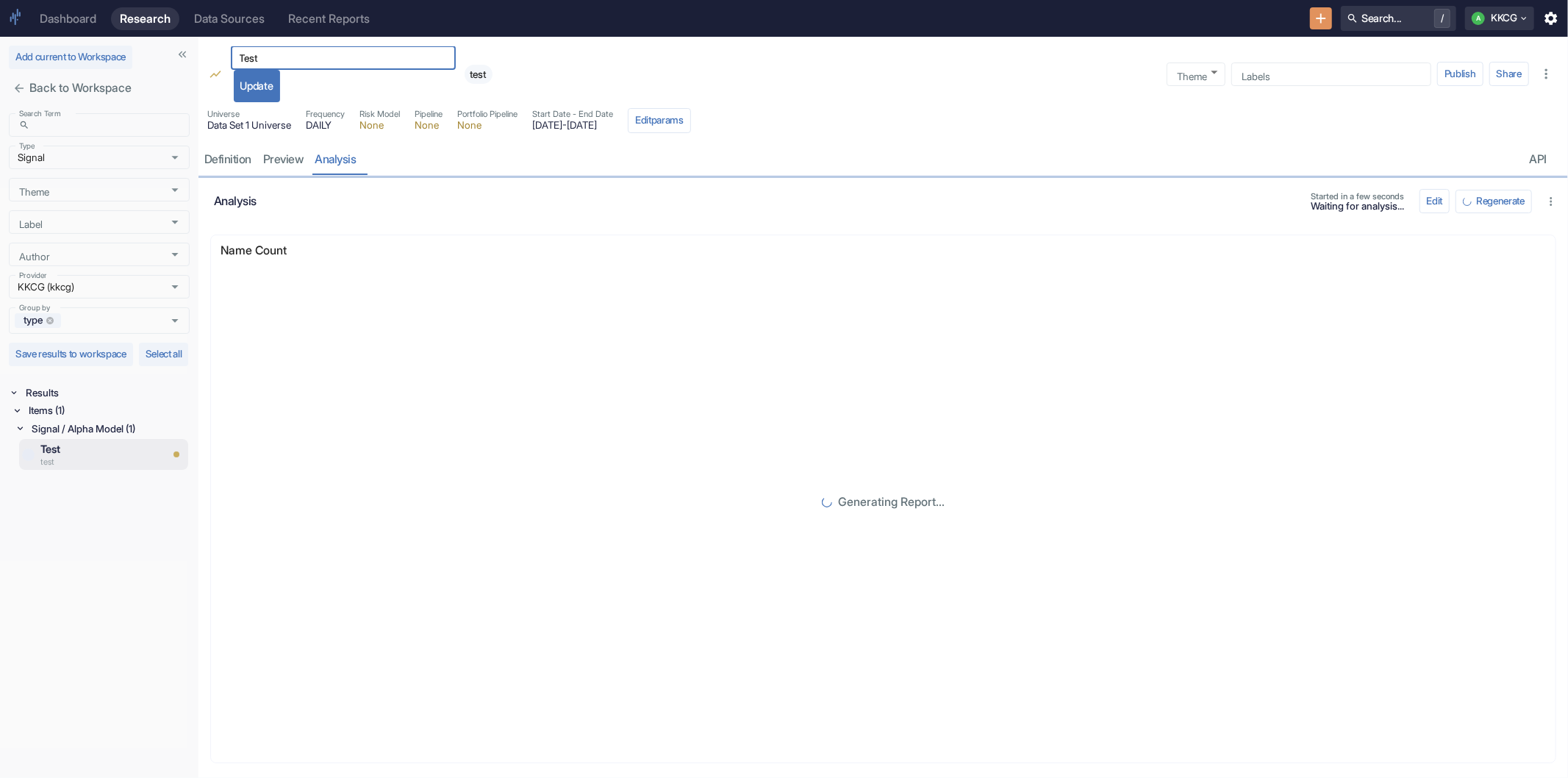
click at [247, 68] on div "Test ​" at bounding box center [343, 58] width 225 height 23
drag, startPoint x: 259, startPoint y: 56, endPoint x: 231, endPoint y: 56, distance: 28.0
click at [231, 56] on input "Test" at bounding box center [343, 58] width 225 height 17
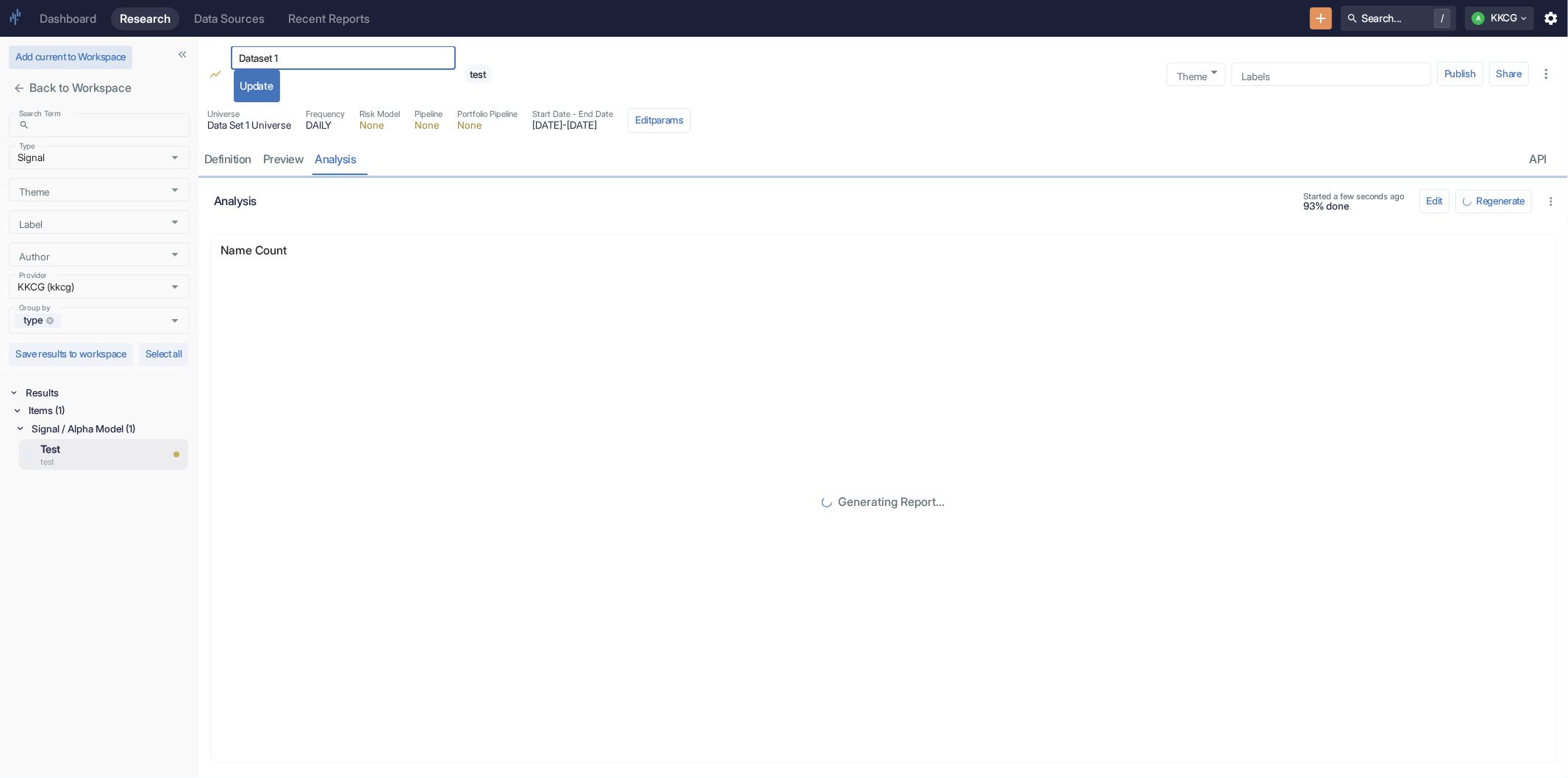
type input "Dataset 1"
click at [74, 53] on button "Add current to Workspace" at bounding box center [71, 57] width 123 height 23
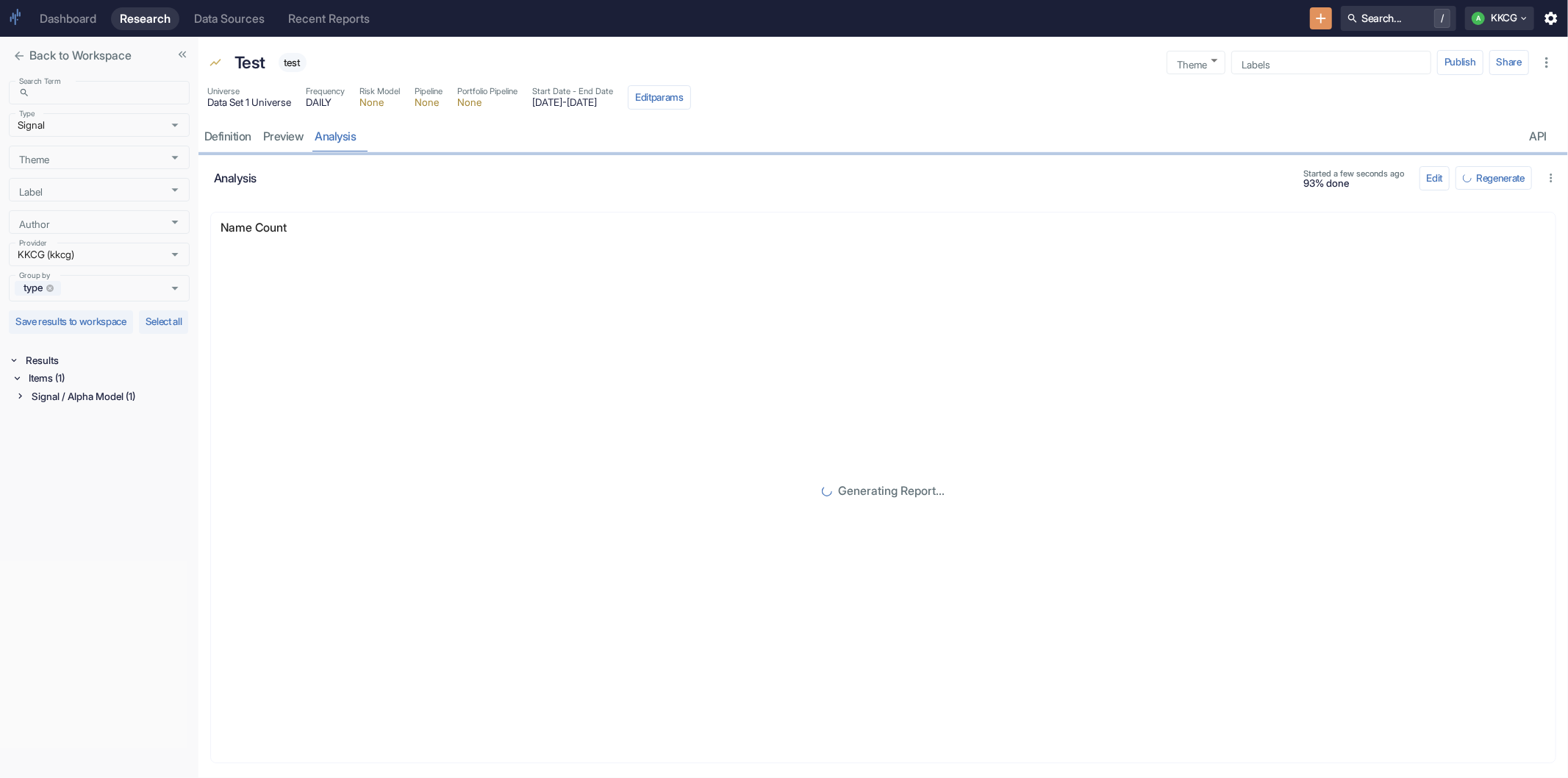
click at [14, 60] on icon "close" at bounding box center [20, 56] width 14 height 14
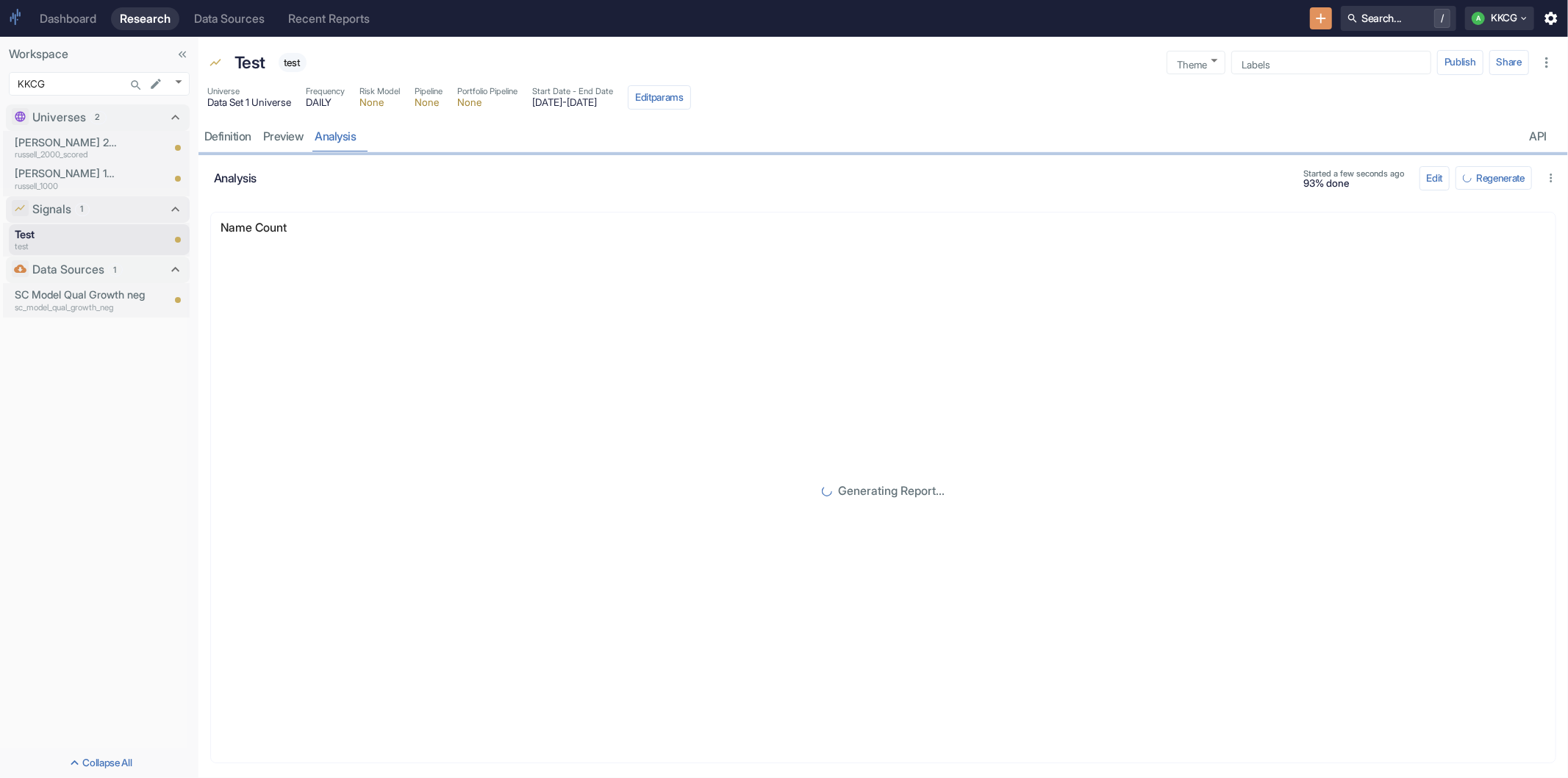
click at [175, 206] on icon at bounding box center [176, 210] width 17 height 17
click at [174, 206] on icon at bounding box center [176, 211] width 17 height 17
click at [84, 235] on p "Test" at bounding box center [89, 235] width 147 height 17
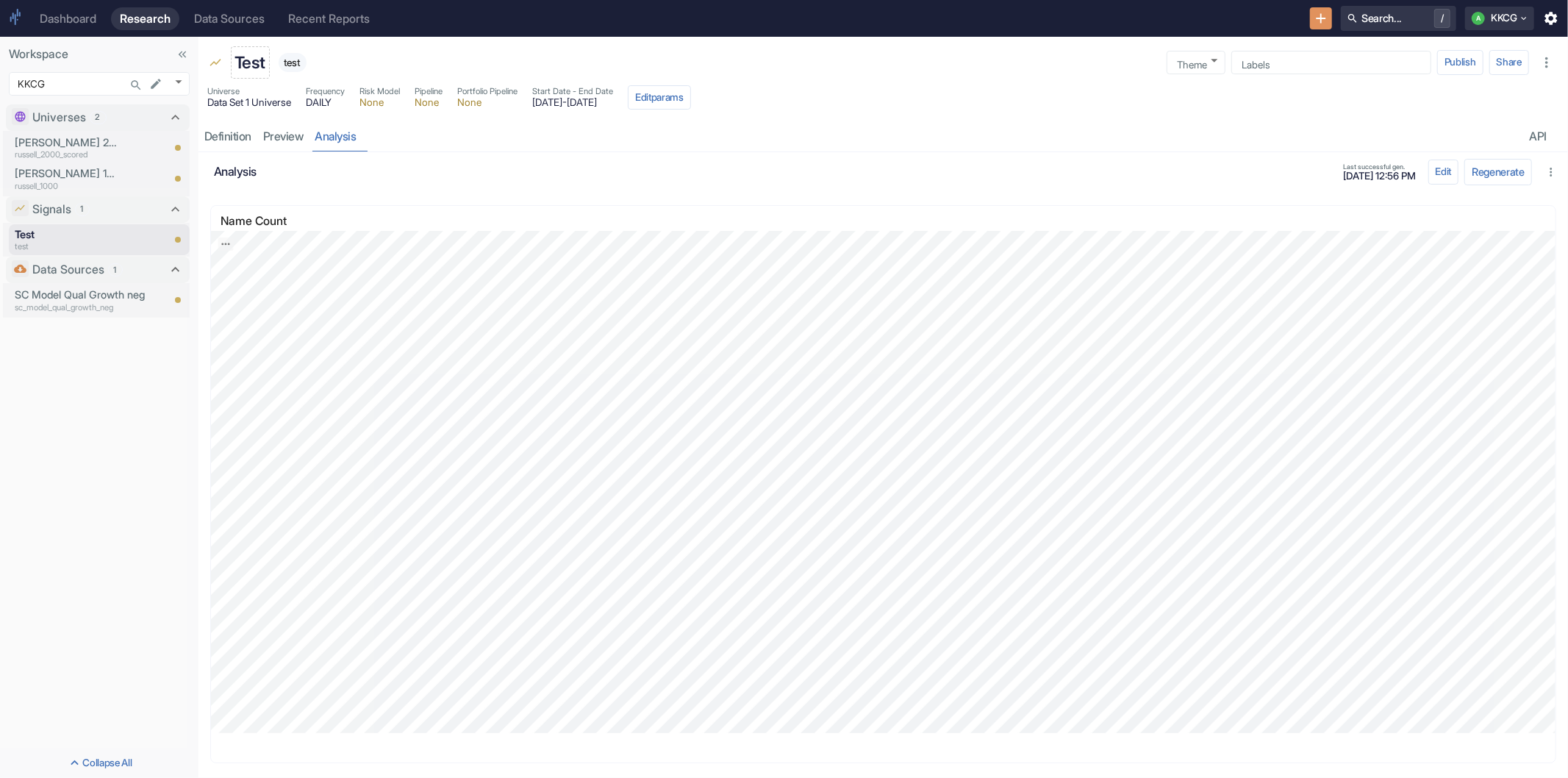
click at [252, 63] on p "Test" at bounding box center [249, 62] width 31 height 25
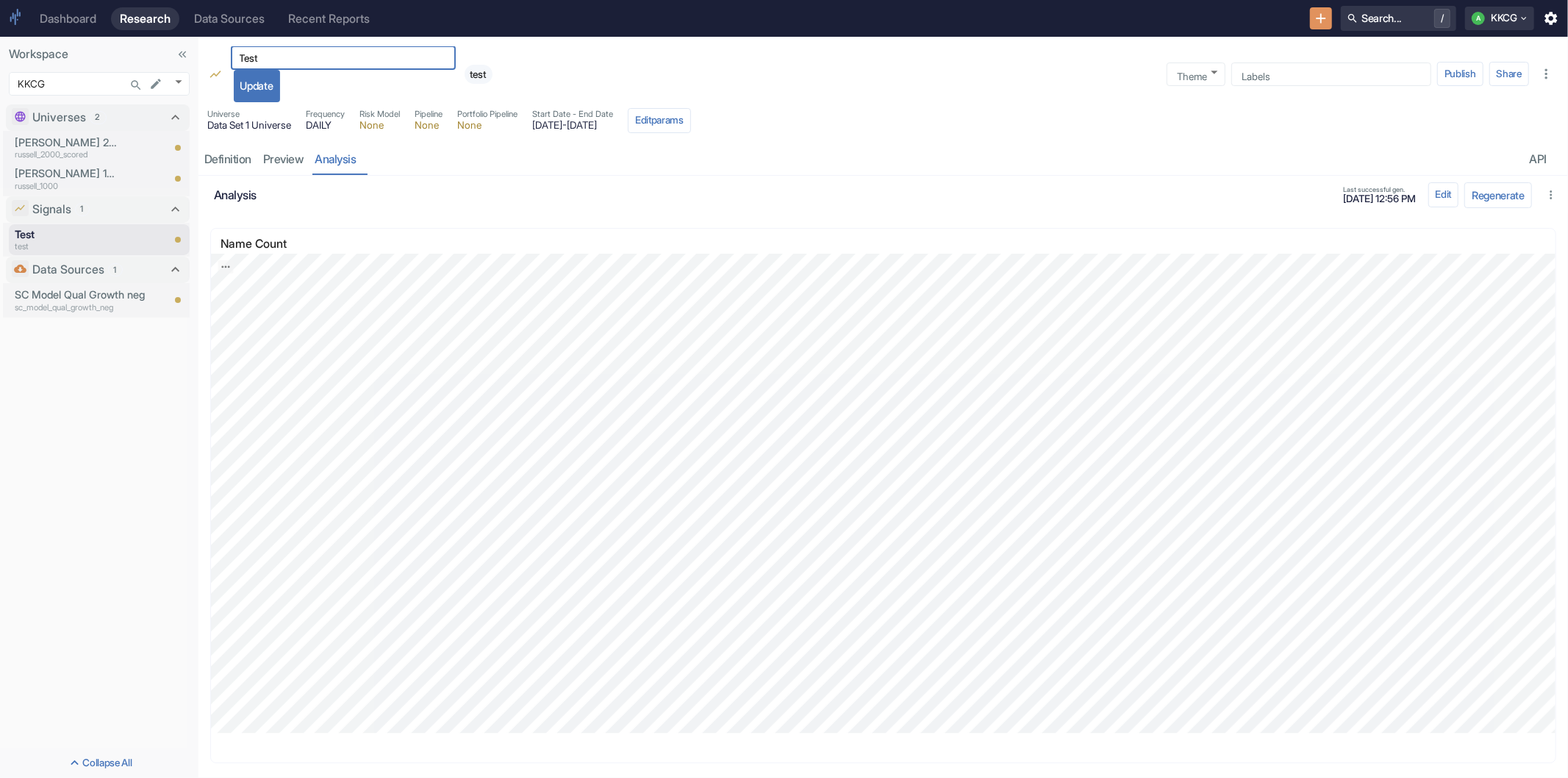
click at [252, 63] on input "Test" at bounding box center [343, 58] width 225 height 17
type input "Dataset 1"
click at [245, 91] on button "Update" at bounding box center [257, 86] width 47 height 32
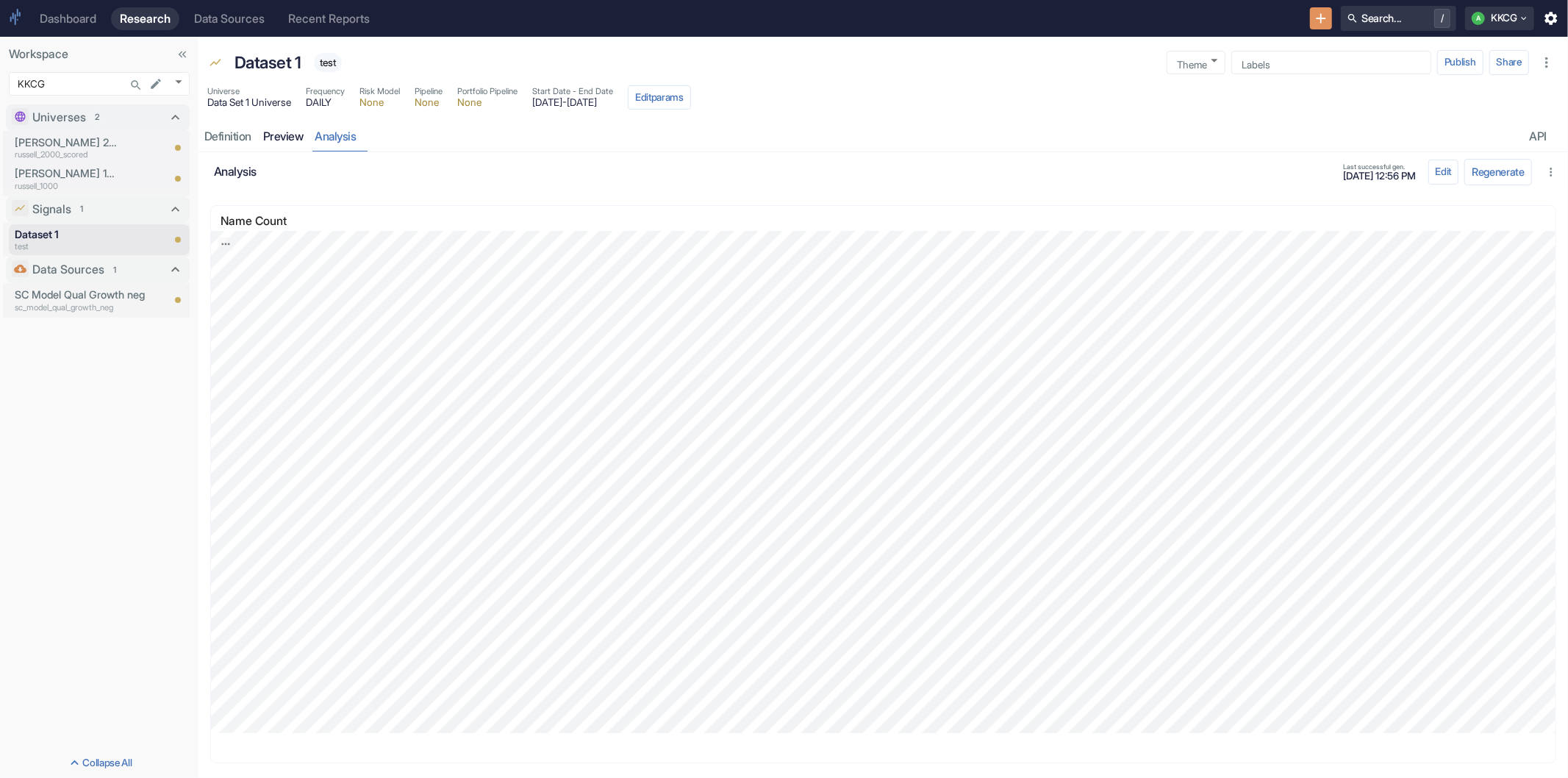
click at [279, 135] on link "preview" at bounding box center [282, 136] width 52 height 30
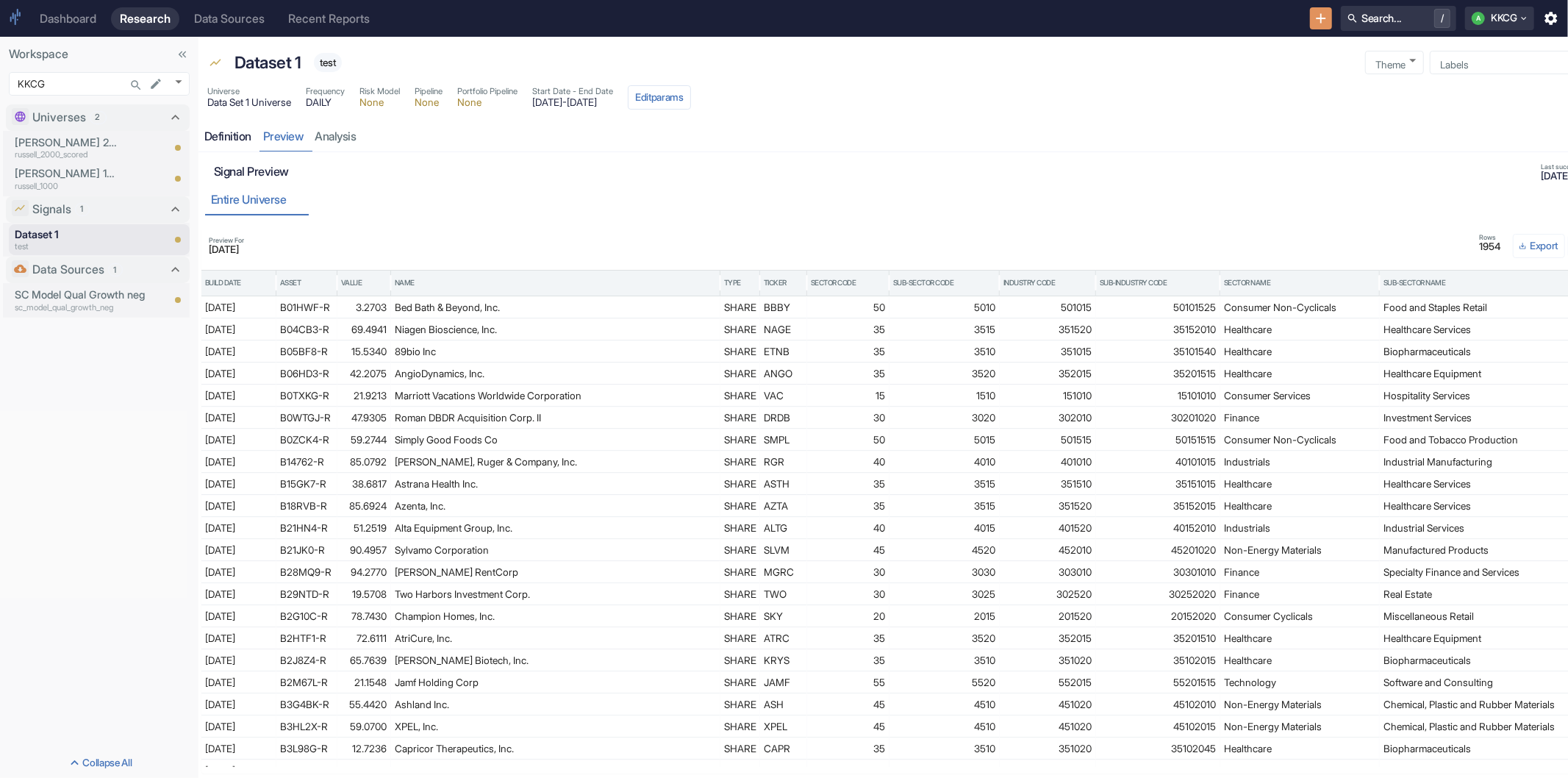
click at [228, 135] on div "Definition" at bounding box center [228, 137] width 47 height 15
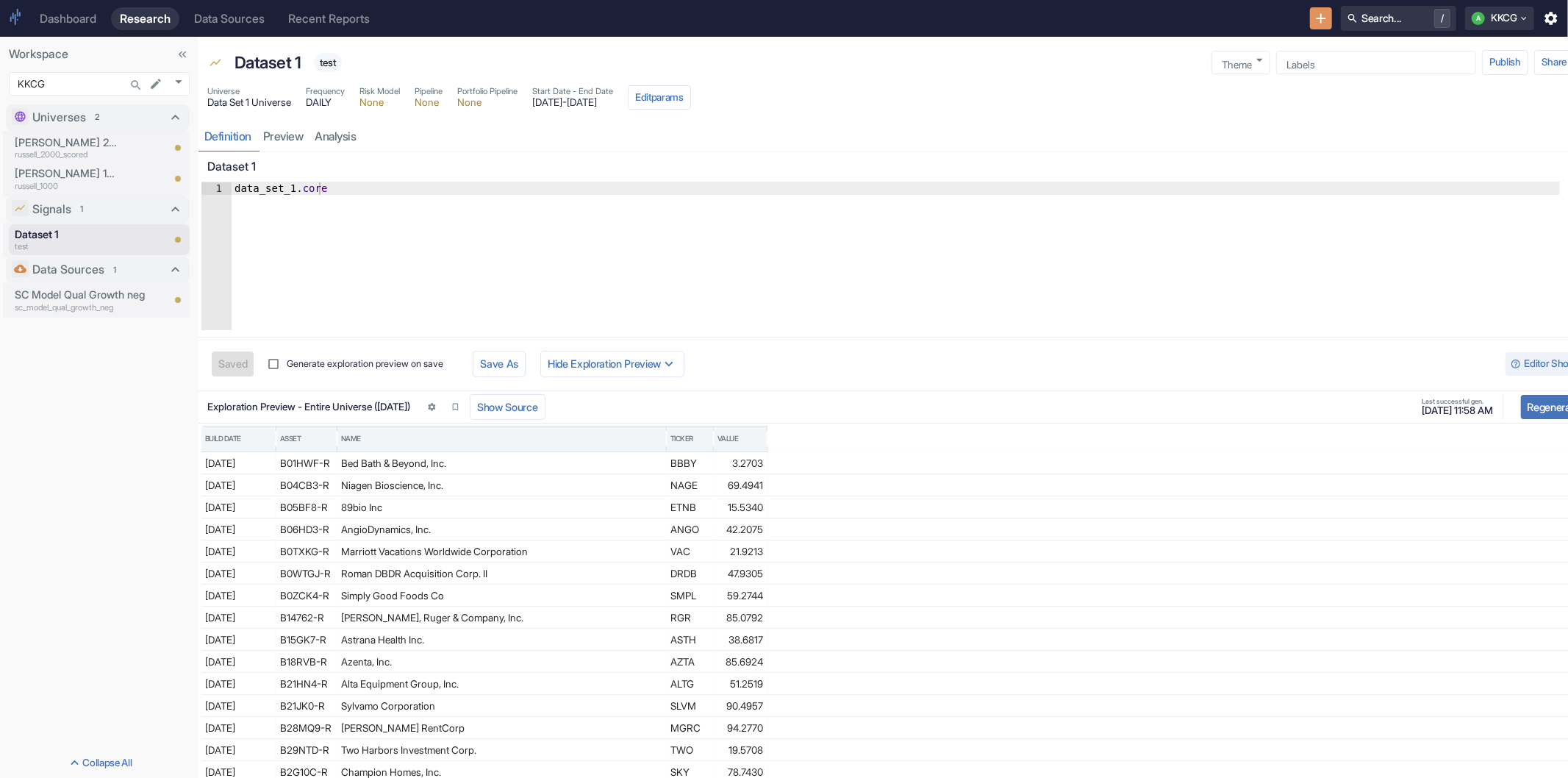
type textarea "x"
click at [1014, 130] on div "resource tabs" at bounding box center [1036, 136] width 1348 height 30
click at [275, 133] on link "preview" at bounding box center [282, 136] width 52 height 30
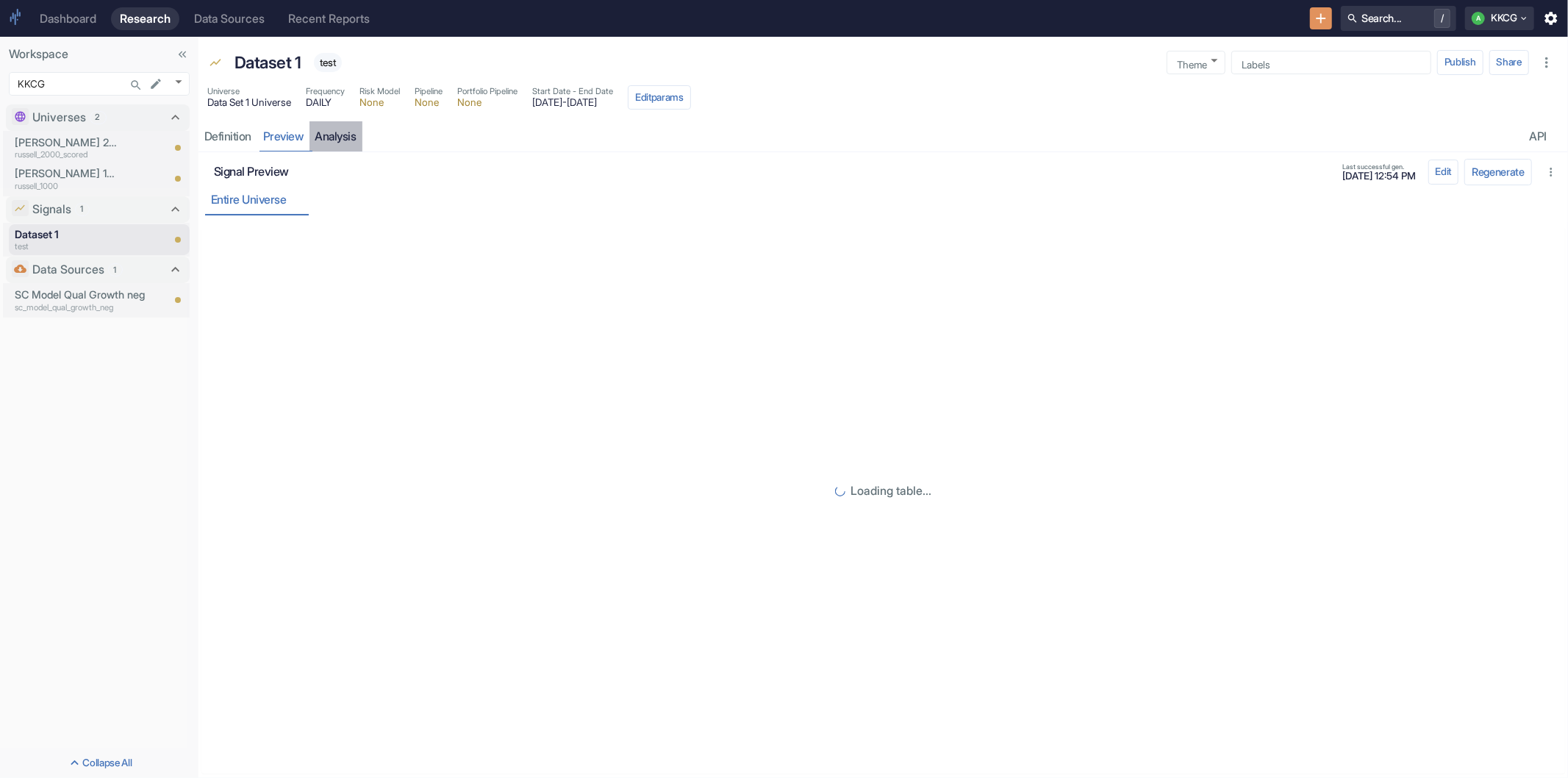
click at [326, 140] on link "analysis" at bounding box center [336, 136] width 53 height 30
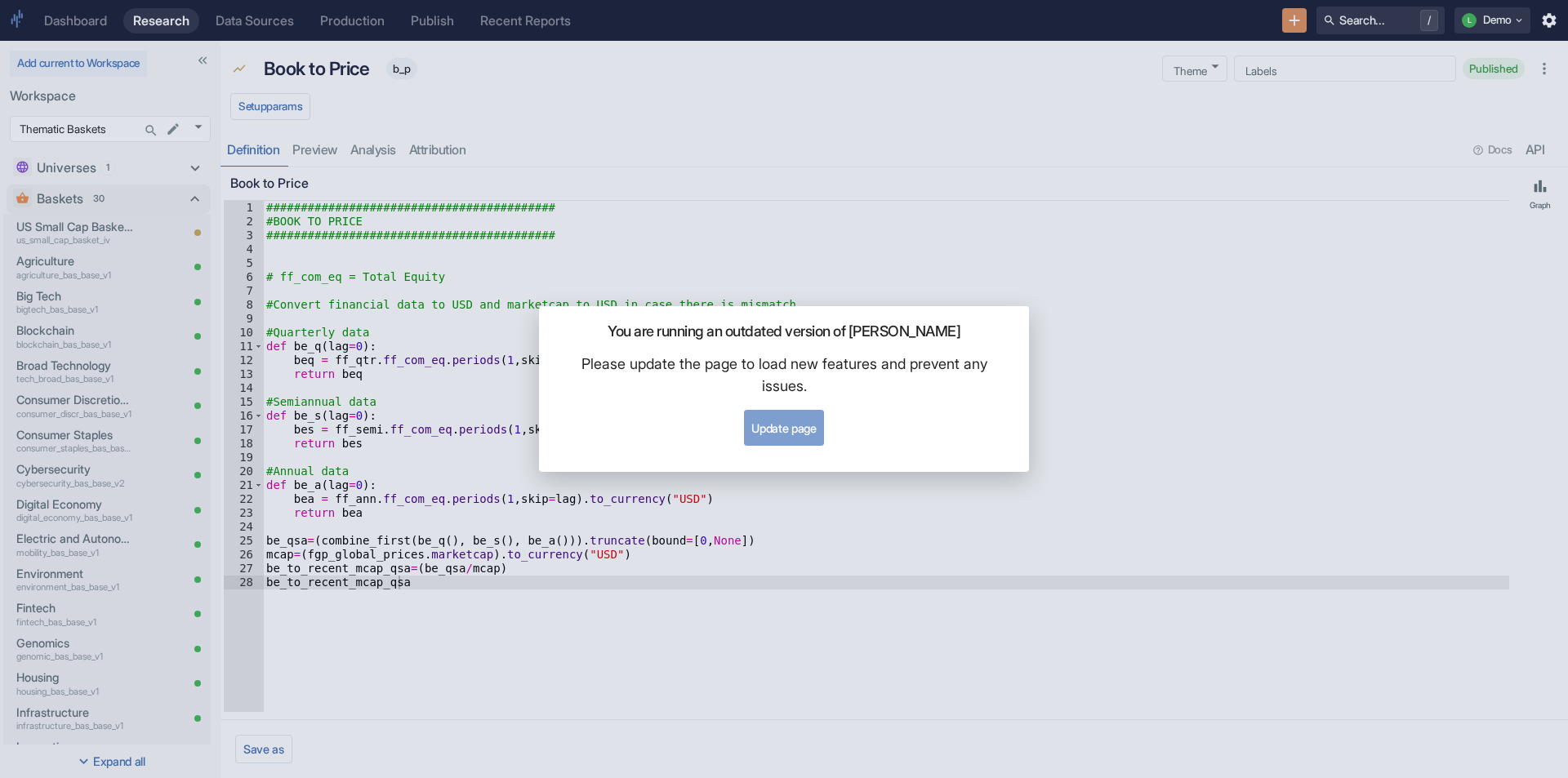
click at [785, 425] on button "Update page" at bounding box center [783, 427] width 79 height 36
